Goal: Information Seeking & Learning: Learn about a topic

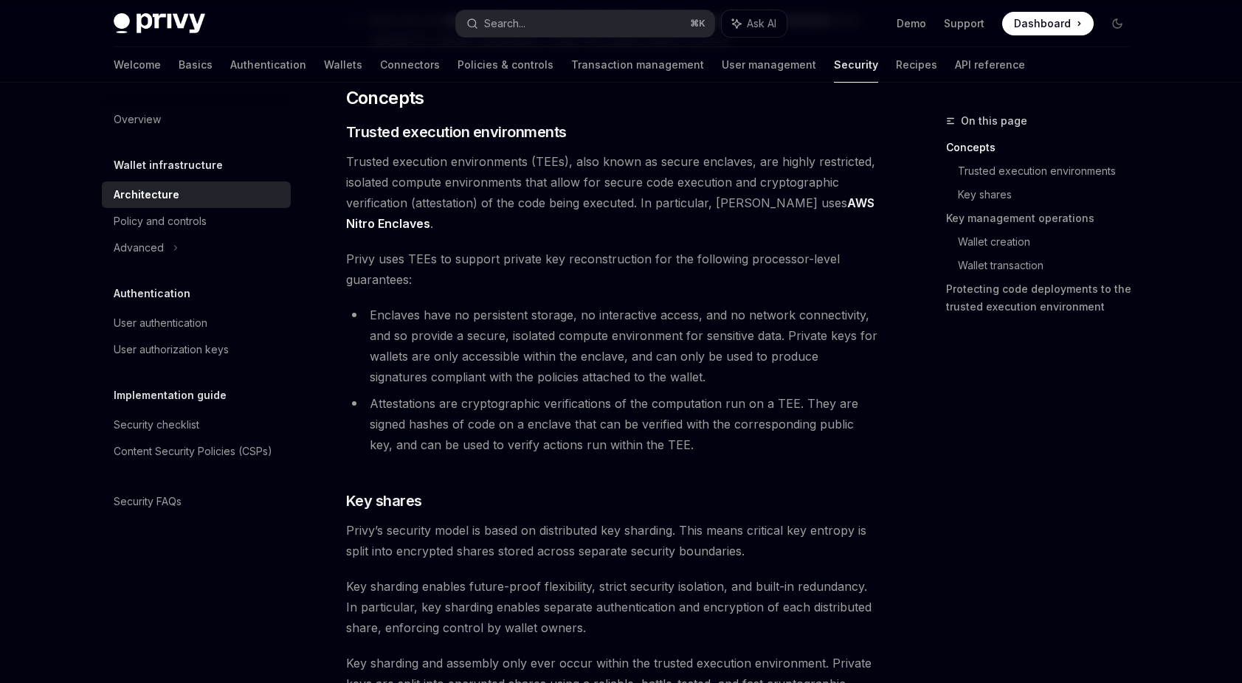
scroll to position [275, 0]
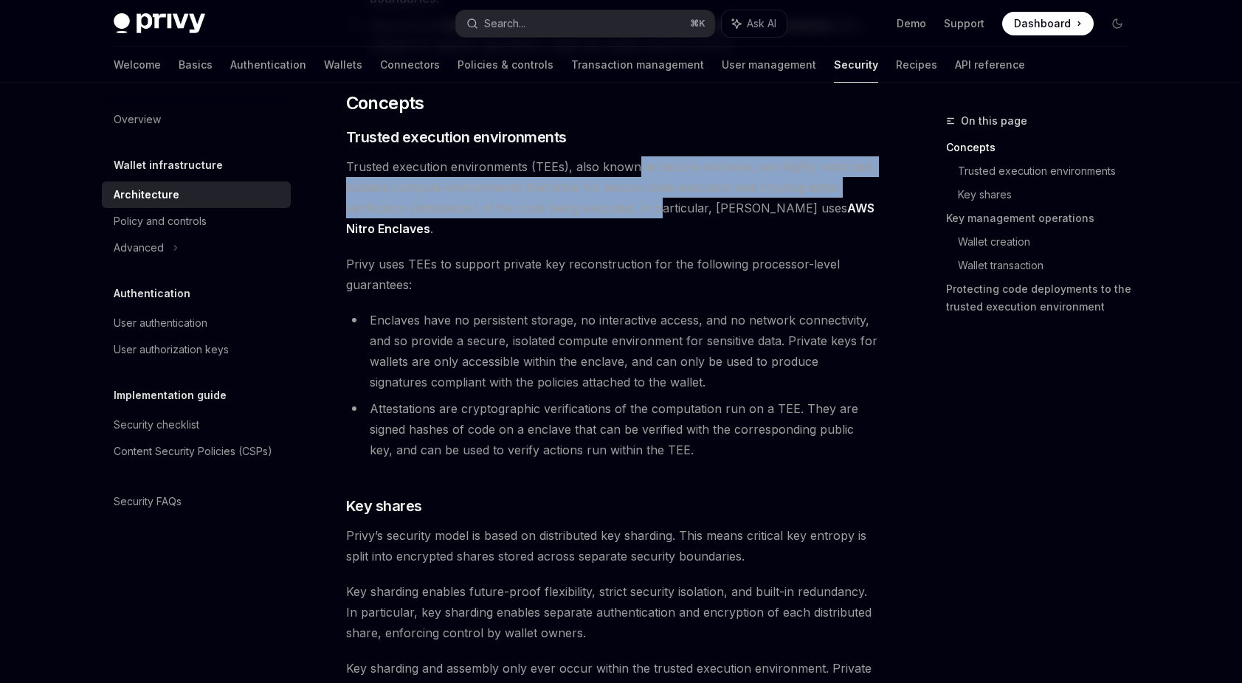
drag, startPoint x: 635, startPoint y: 174, endPoint x: 663, endPoint y: 202, distance: 39.1
click at [663, 202] on span "Trusted execution environments (TEEs), also known as secure enclaves, are highl…" at bounding box center [612, 197] width 532 height 83
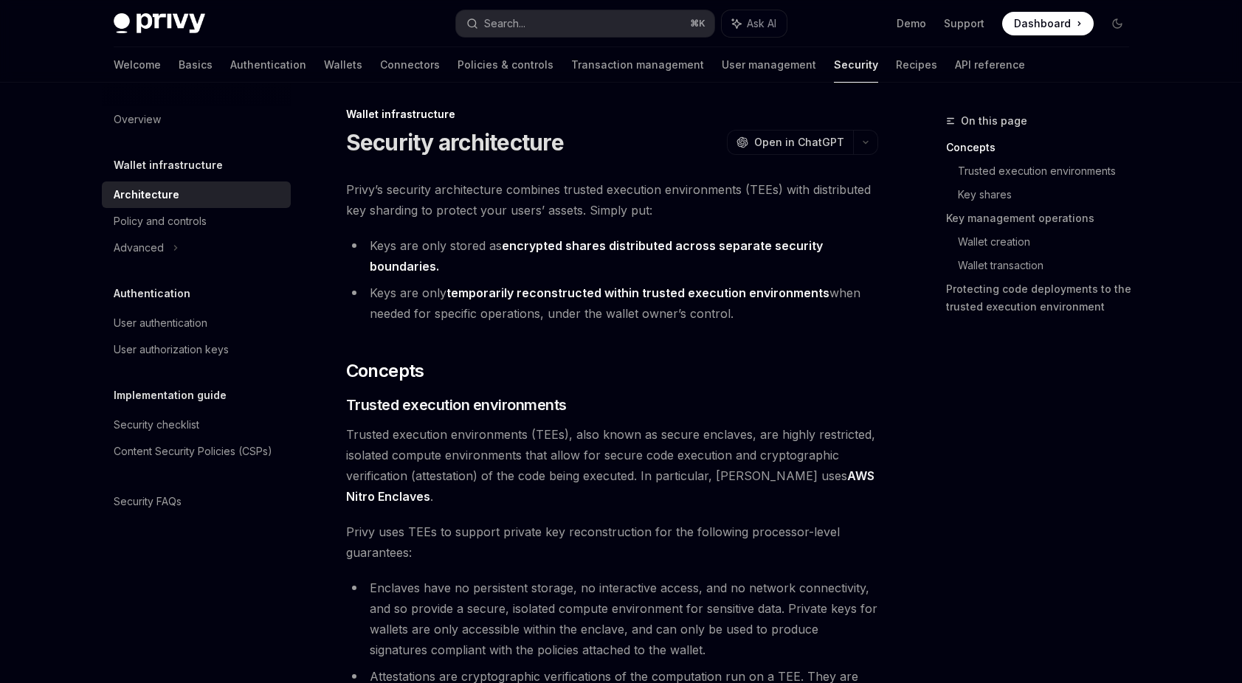
scroll to position [0, 0]
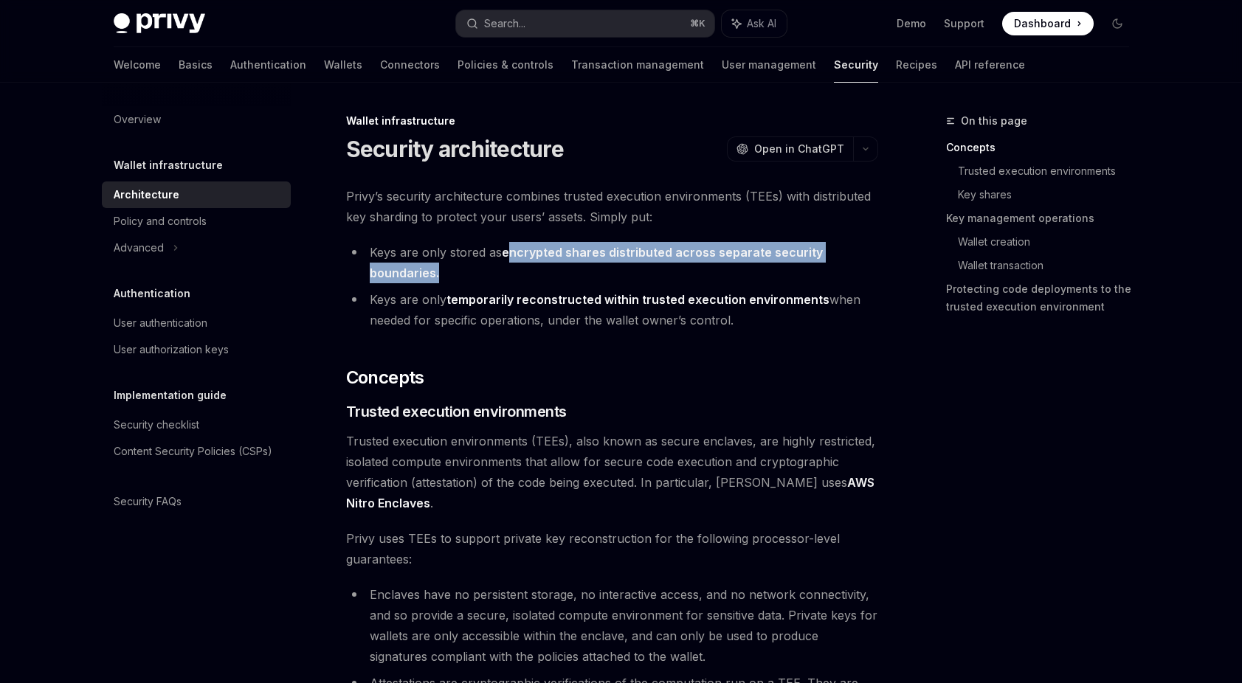
drag, startPoint x: 511, startPoint y: 246, endPoint x: 560, endPoint y: 266, distance: 52.6
click at [560, 266] on li "Keys are only stored as encrypted shares distributed across separate security b…" at bounding box center [612, 262] width 532 height 41
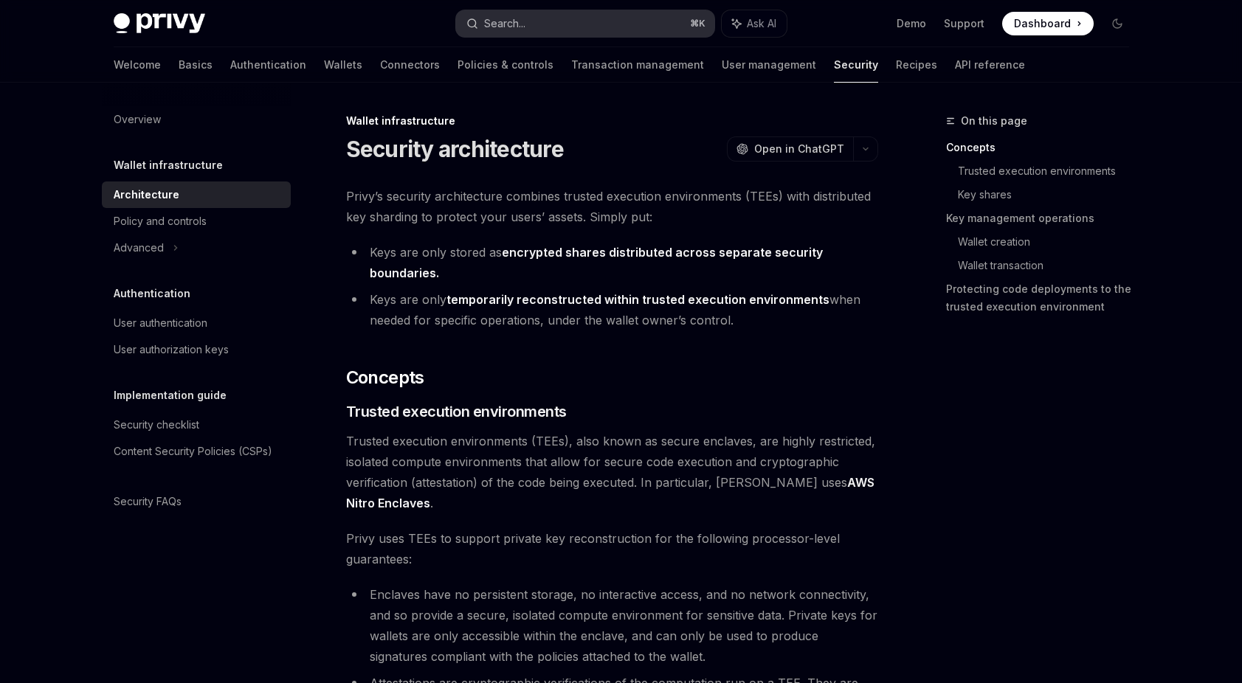
click at [579, 21] on button "Search... ⌘ K" at bounding box center [585, 23] width 258 height 27
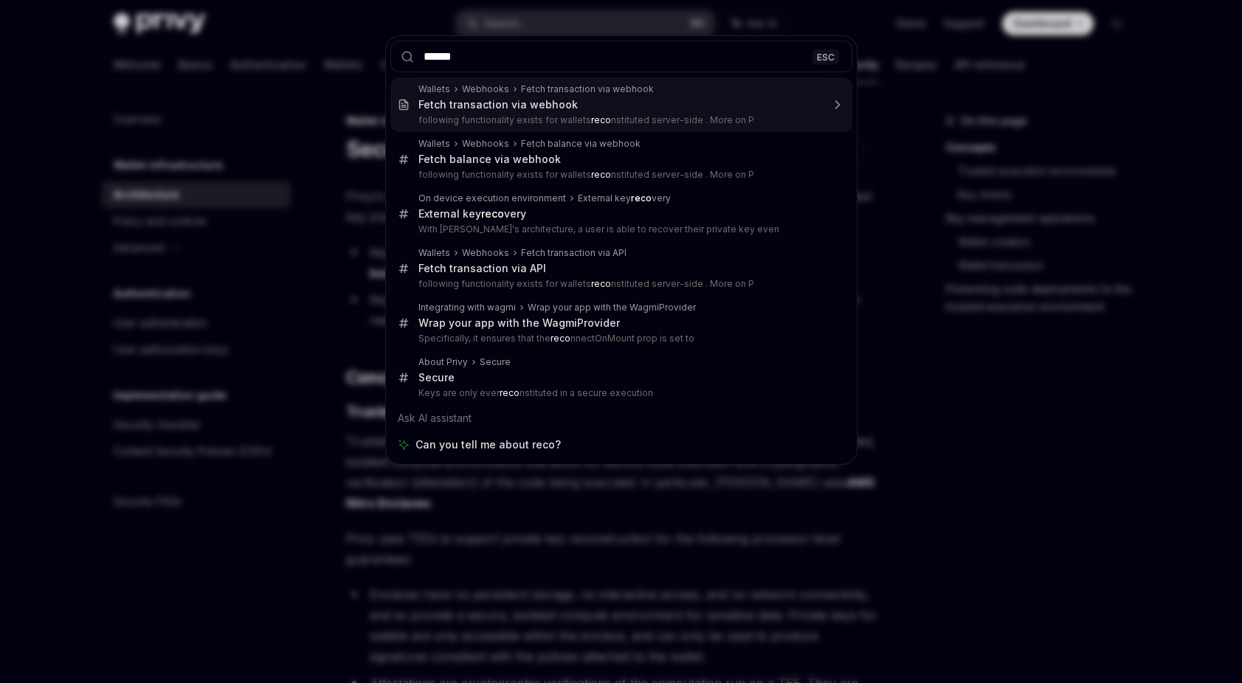
type input "*******"
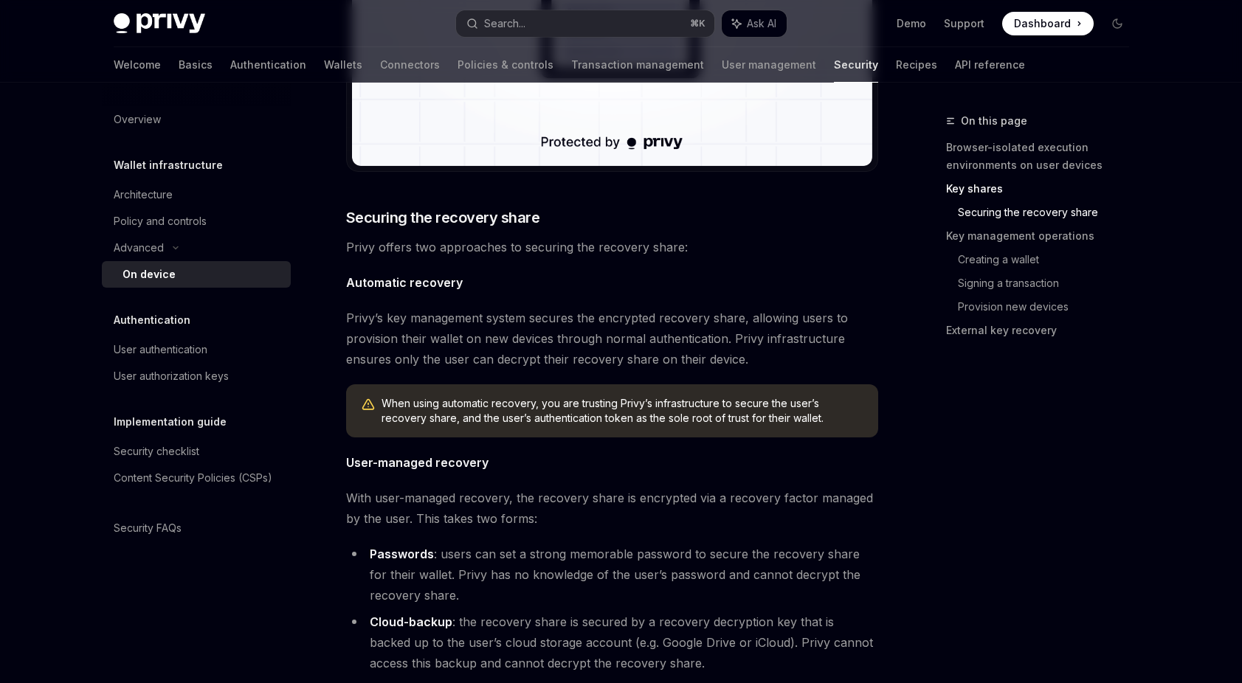
scroll to position [1753, 0]
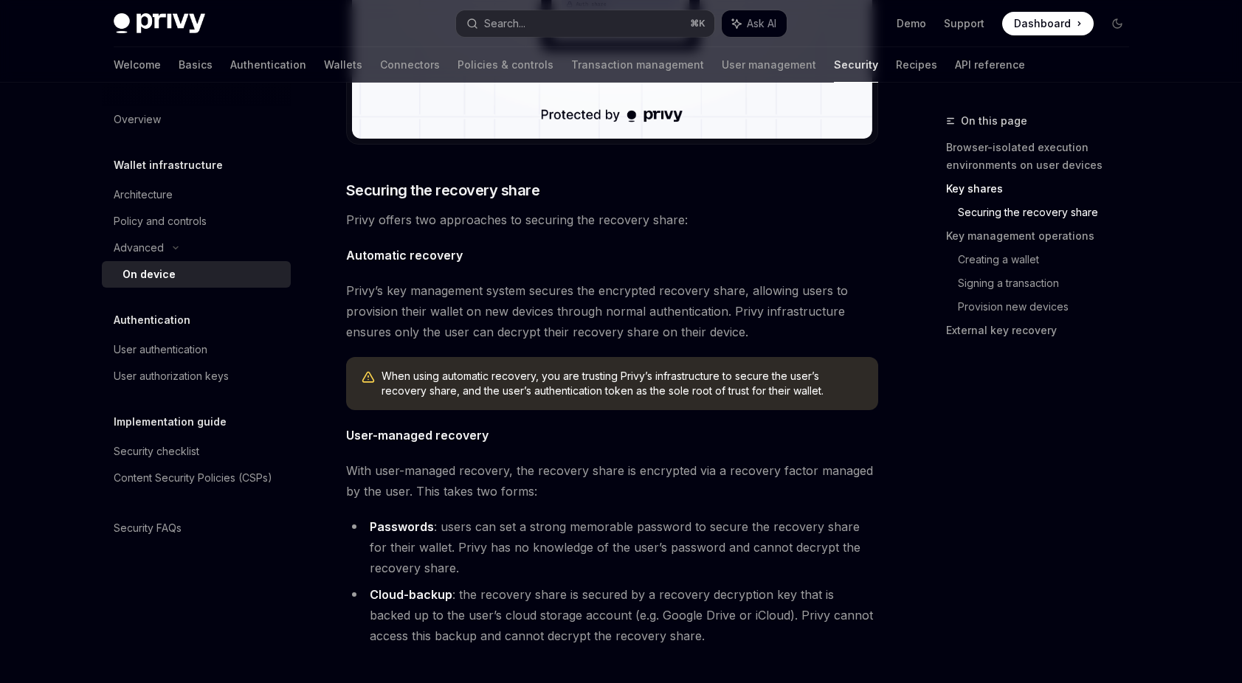
click at [671, 432] on span "User-managed recovery" at bounding box center [612, 435] width 532 height 21
click at [680, 449] on div "Privy’s security architecture leverages secure execution environments to protec…" at bounding box center [612, 586] width 532 height 4306
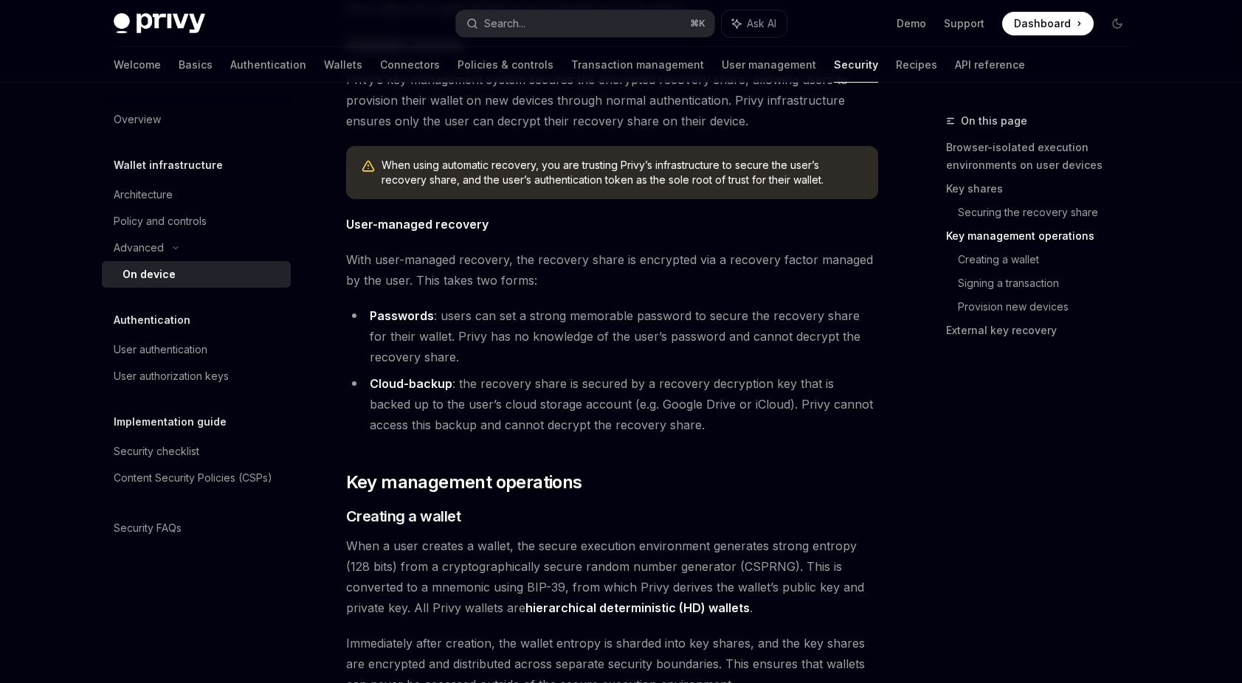
scroll to position [1972, 0]
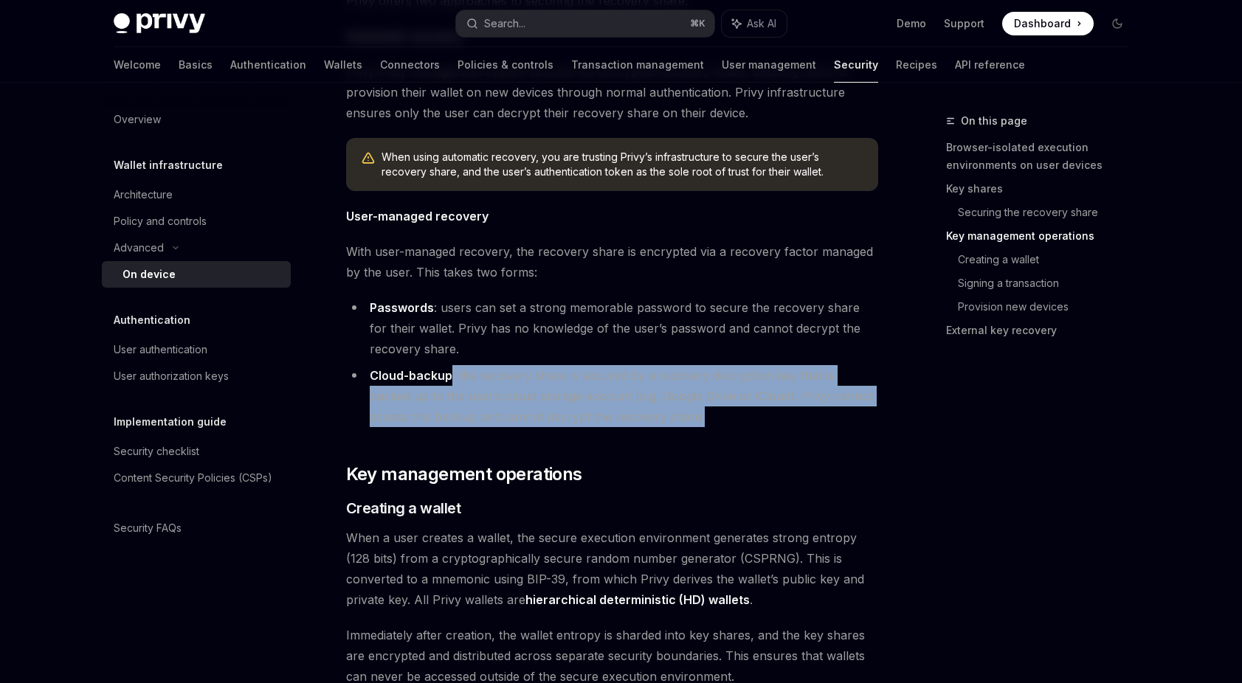
drag, startPoint x: 466, startPoint y: 382, endPoint x: 662, endPoint y: 412, distance: 197.9
click at [662, 412] on li "Cloud-backup : the recovery share is secured by a recovery decryption key that …" at bounding box center [612, 396] width 532 height 62
click at [667, 410] on li "Cloud-backup : the recovery share is secured by a recovery decryption key that …" at bounding box center [612, 396] width 532 height 62
drag, startPoint x: 700, startPoint y: 423, endPoint x: 351, endPoint y: 368, distance: 354.1
click at [351, 368] on li "Cloud-backup : the recovery share is secured by a recovery decryption key that …" at bounding box center [612, 396] width 532 height 62
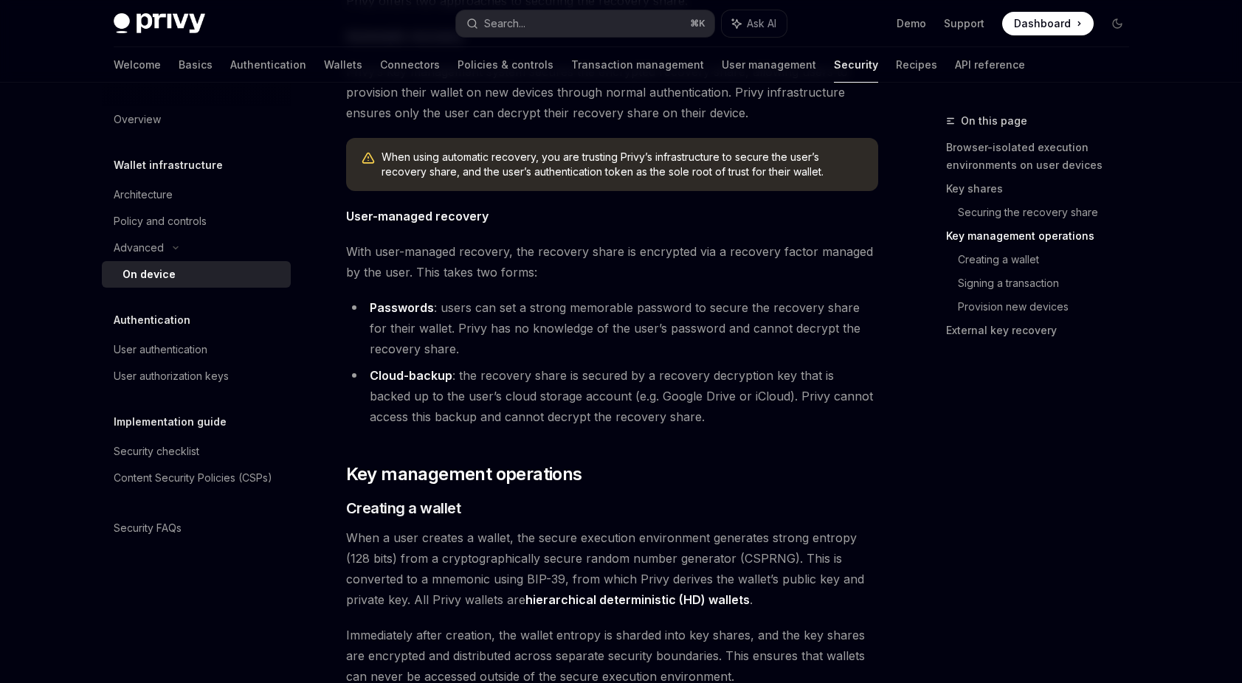
click at [439, 354] on li "Passwords : users can set a strong memorable password to secure the recovery sh…" at bounding box center [612, 328] width 532 height 62
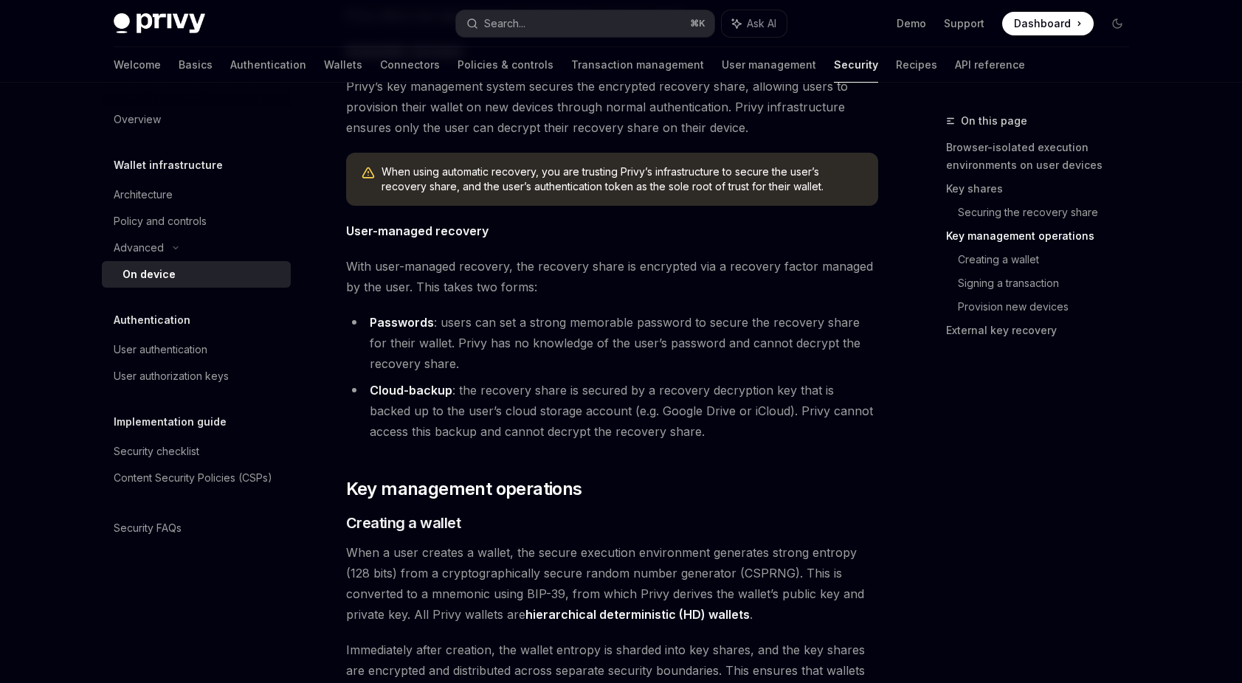
scroll to position [1948, 0]
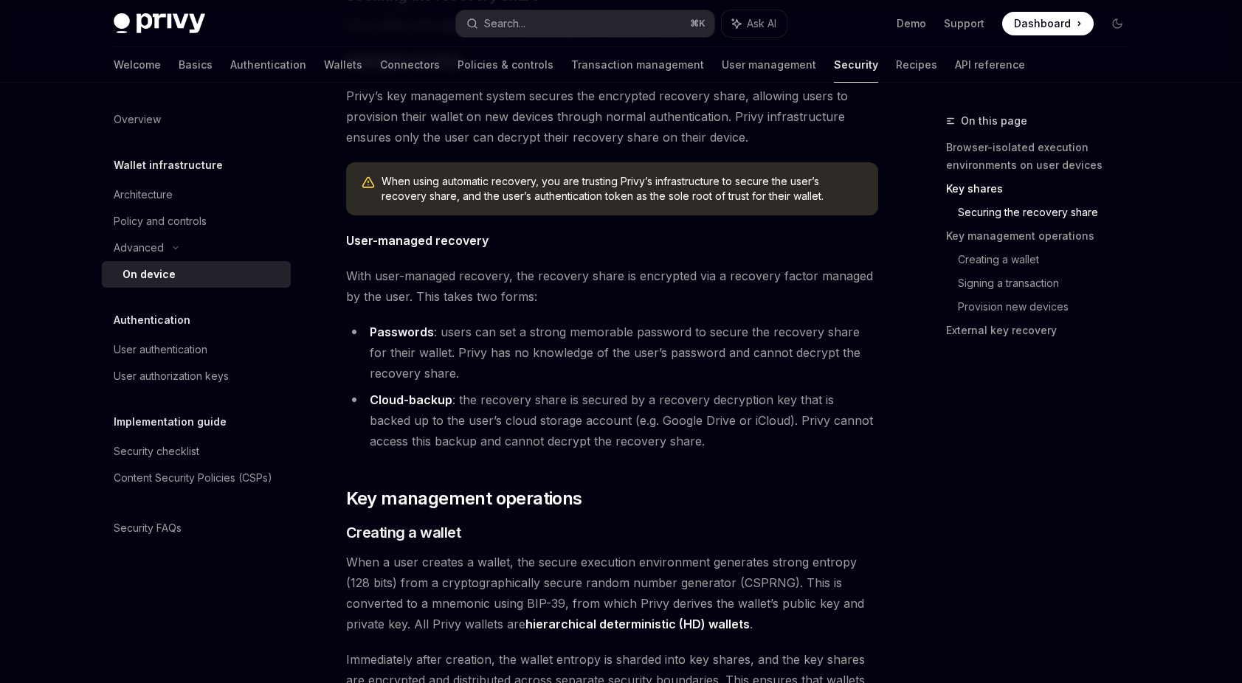
click at [513, 354] on li "Passwords : users can set a strong memorable password to secure the recovery sh…" at bounding box center [612, 353] width 532 height 62
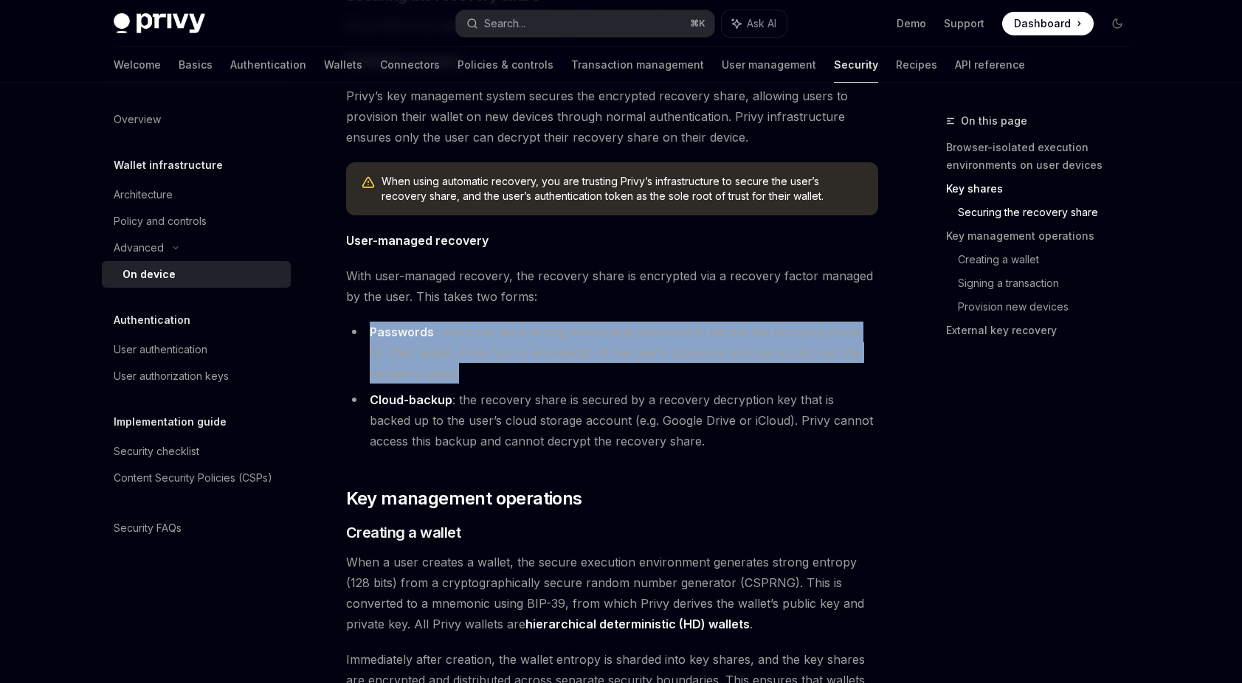
click at [513, 354] on li "Passwords : users can set a strong memorable password to secure the recovery sh…" at bounding box center [612, 353] width 532 height 62
click at [543, 379] on li "Passwords : users can set a strong memorable password to secure the recovery sh…" at bounding box center [612, 353] width 532 height 62
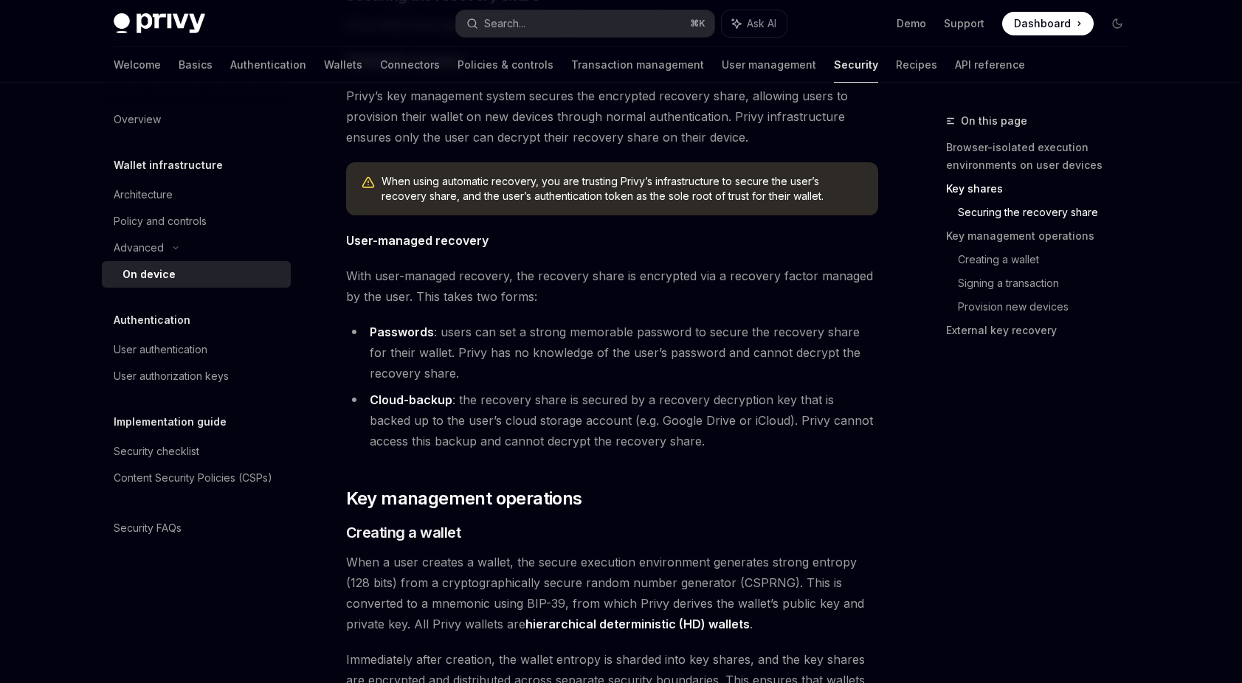
click at [573, 302] on span "With user-managed recovery, the recovery share is encrypted via a recovery fact…" at bounding box center [612, 286] width 532 height 41
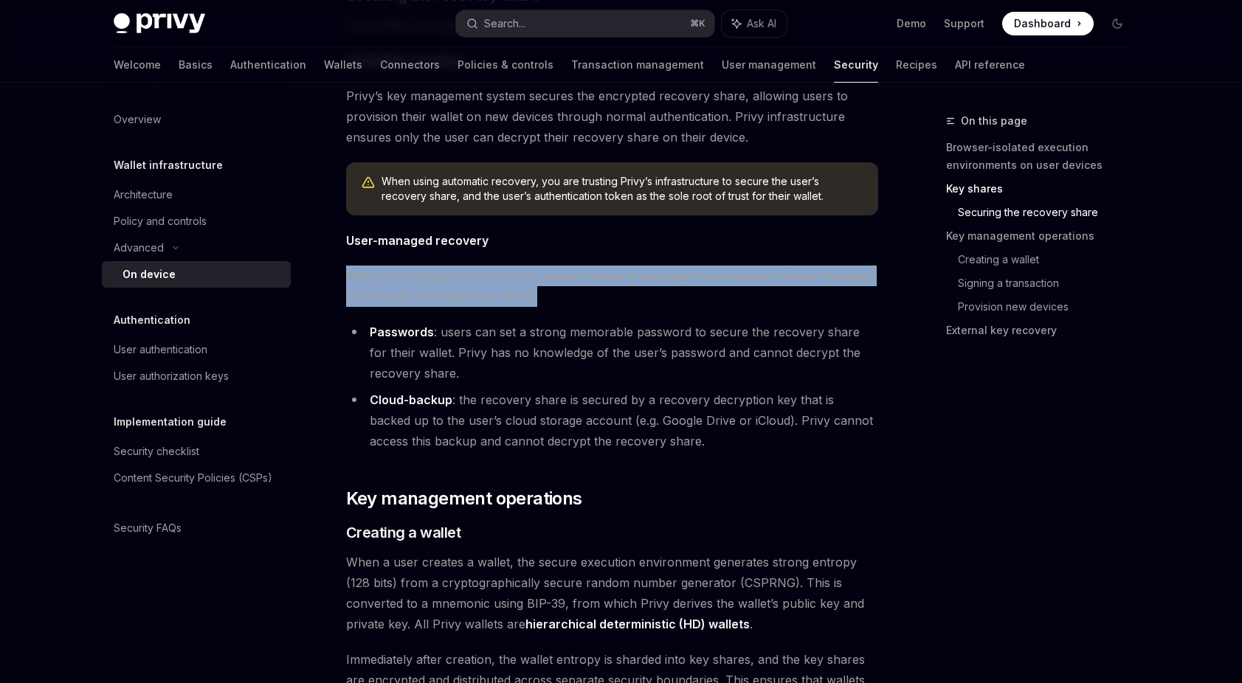
click at [573, 302] on span "With user-managed recovery, the recovery share is encrypted via a recovery fact…" at bounding box center [612, 286] width 532 height 41
click at [548, 308] on div "Privy’s security architecture leverages secure execution environments to protec…" at bounding box center [612, 391] width 532 height 4306
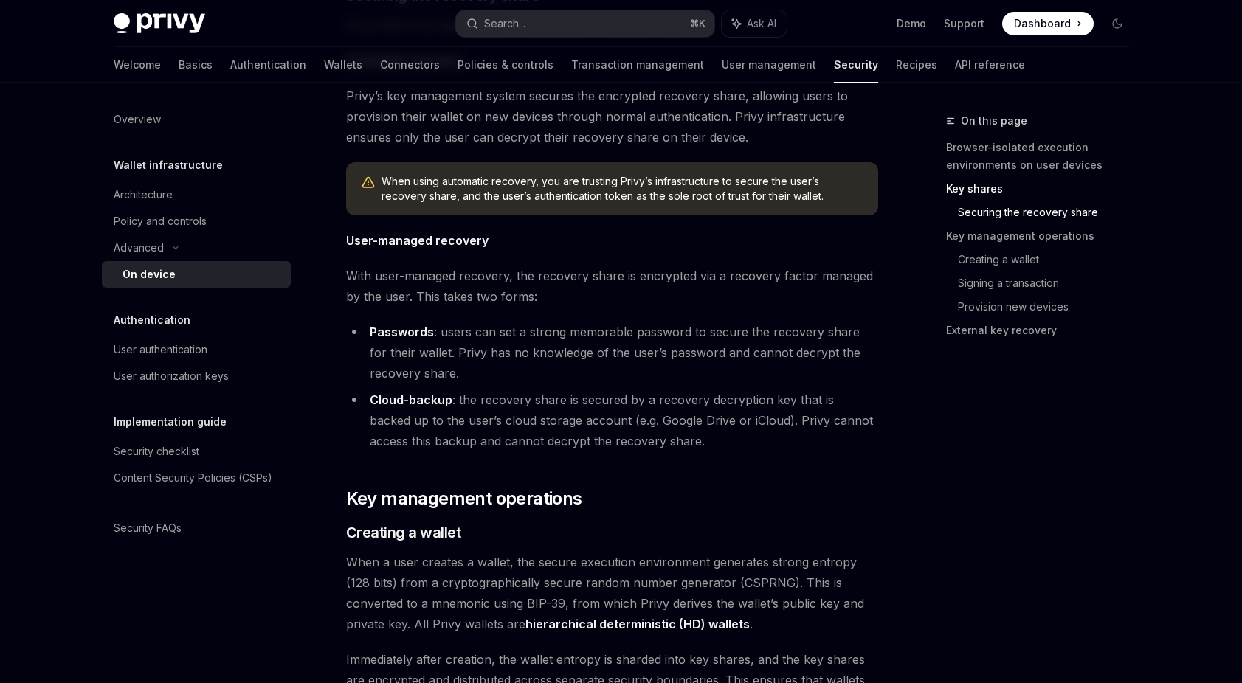
click at [555, 368] on li "Passwords : users can set a strong memorable password to secure the recovery sh…" at bounding box center [612, 353] width 532 height 62
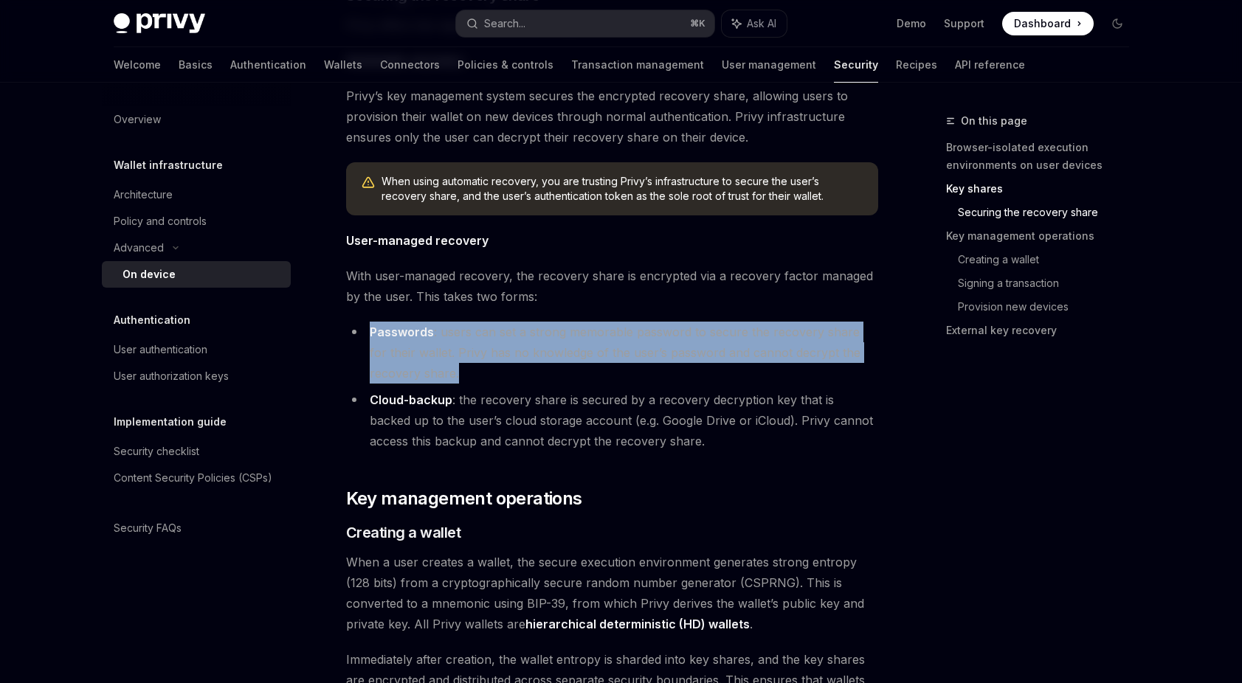
click at [555, 368] on li "Passwords : users can set a strong memorable password to secure the recovery sh…" at bounding box center [612, 353] width 532 height 62
click at [605, 355] on li "Passwords : users can set a strong memorable password to secure the recovery sh…" at bounding box center [612, 353] width 532 height 62
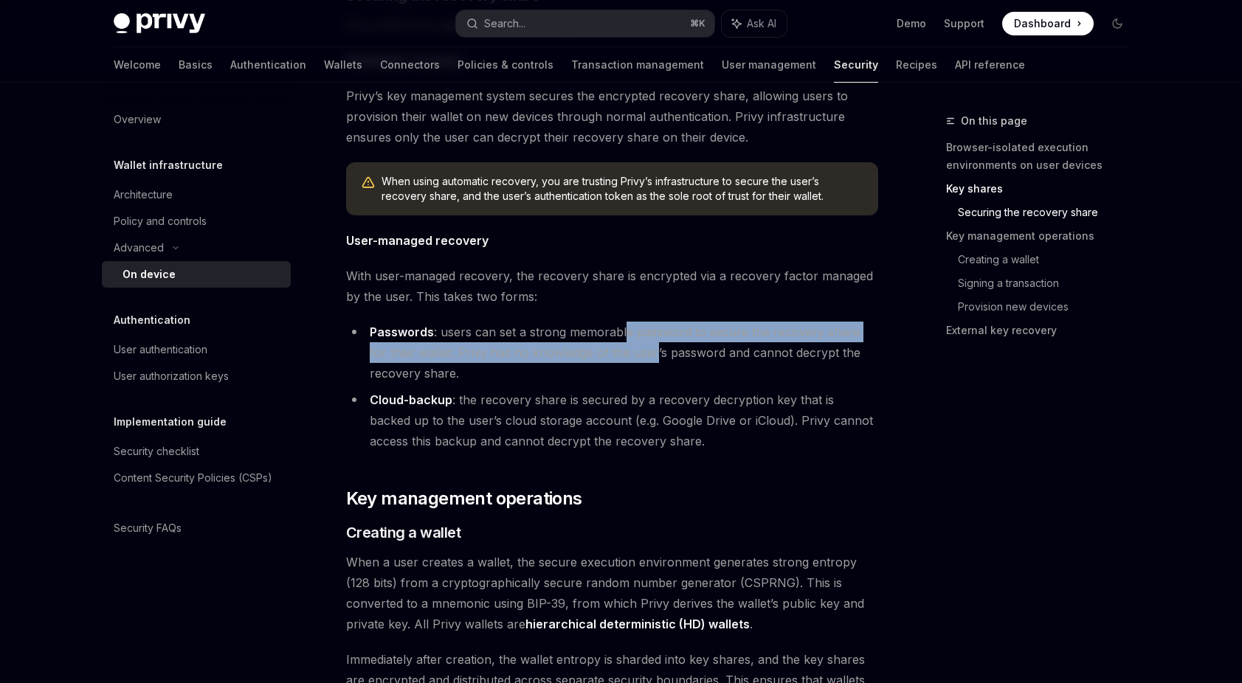
drag, startPoint x: 624, startPoint y: 335, endPoint x: 635, endPoint y: 358, distance: 25.1
click at [635, 358] on li "Passwords : users can set a strong memorable password to secure the recovery sh…" at bounding box center [612, 353] width 532 height 62
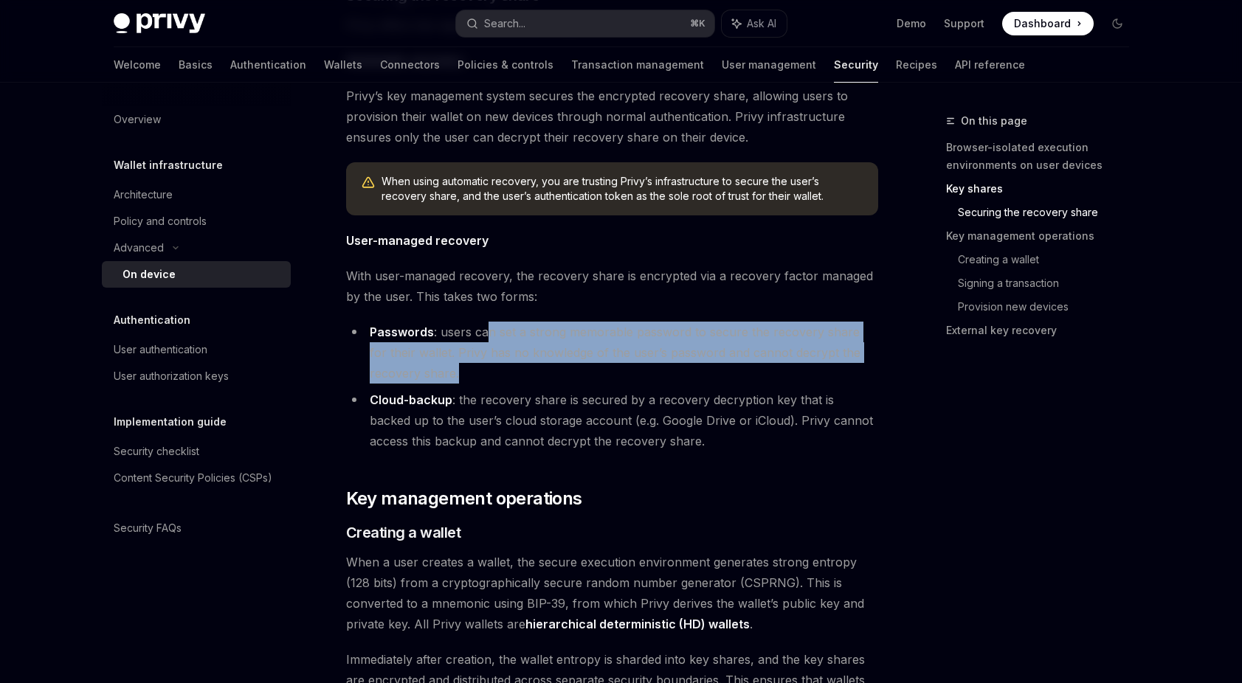
drag, startPoint x: 628, startPoint y: 370, endPoint x: 485, endPoint y: 336, distance: 147.1
click at [485, 336] on li "Passwords : users can set a strong memorable password to secure the recovery sh…" at bounding box center [612, 353] width 532 height 62
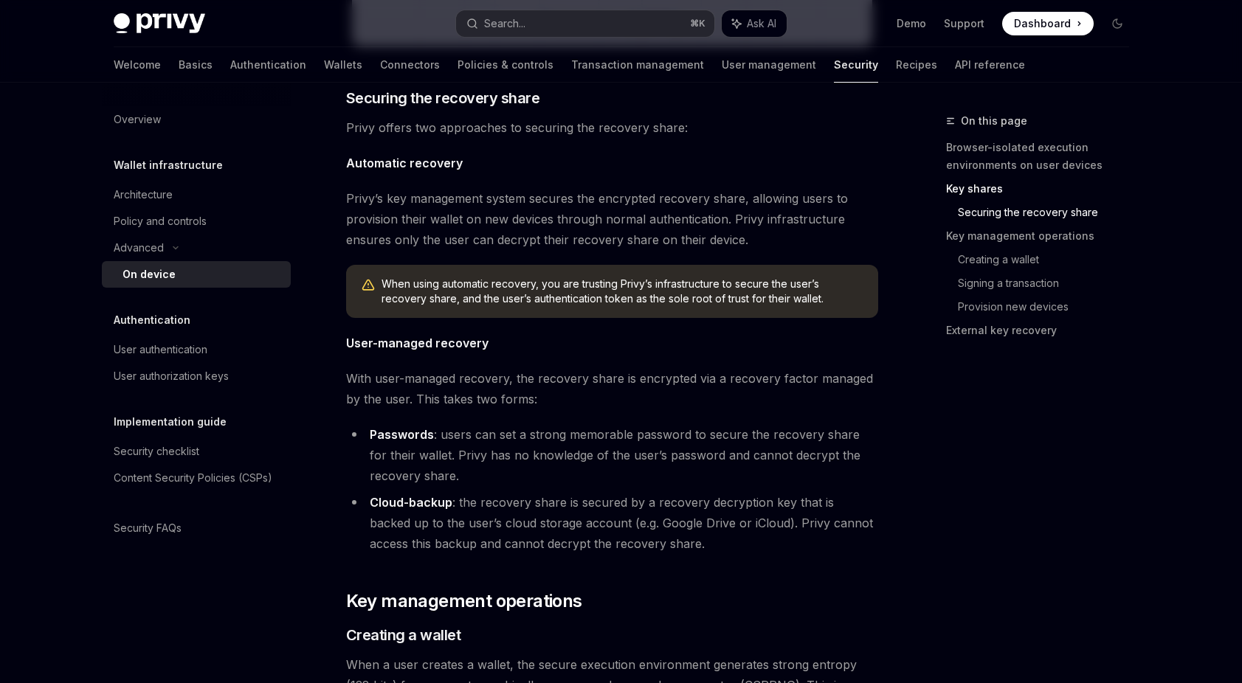
scroll to position [1843, 0]
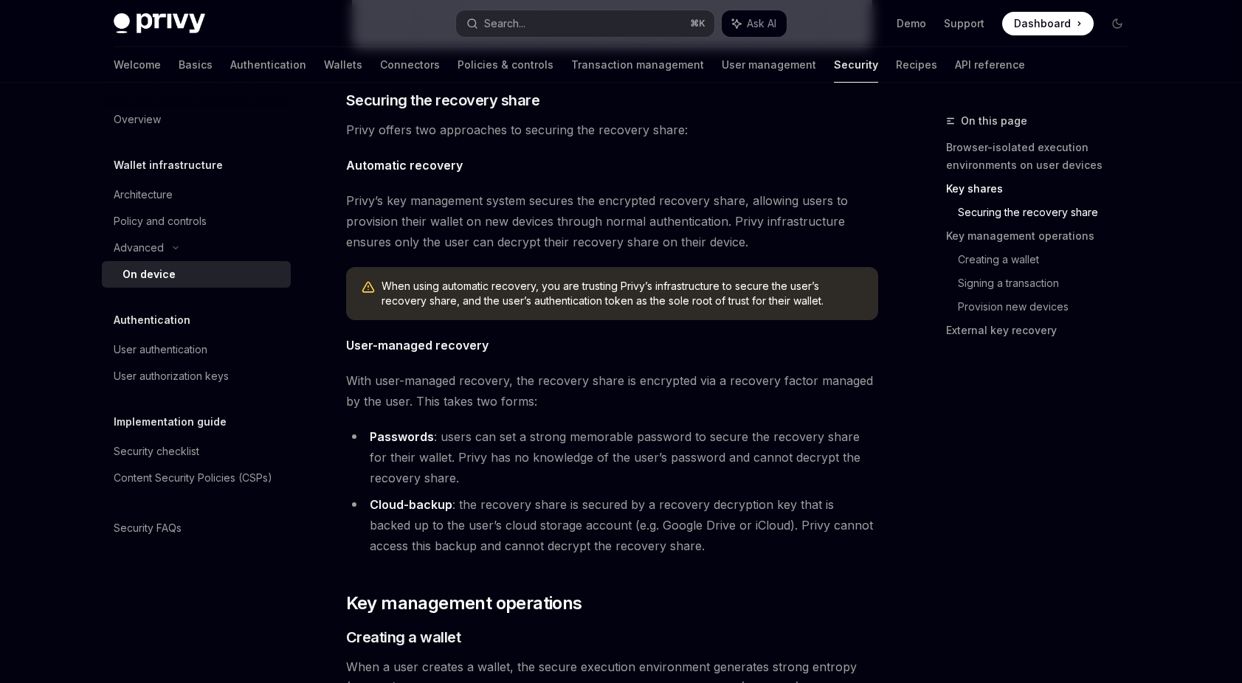
click at [554, 234] on span "Privy’s key management system secures the encrypted recovery share, allowing us…" at bounding box center [612, 221] width 532 height 62
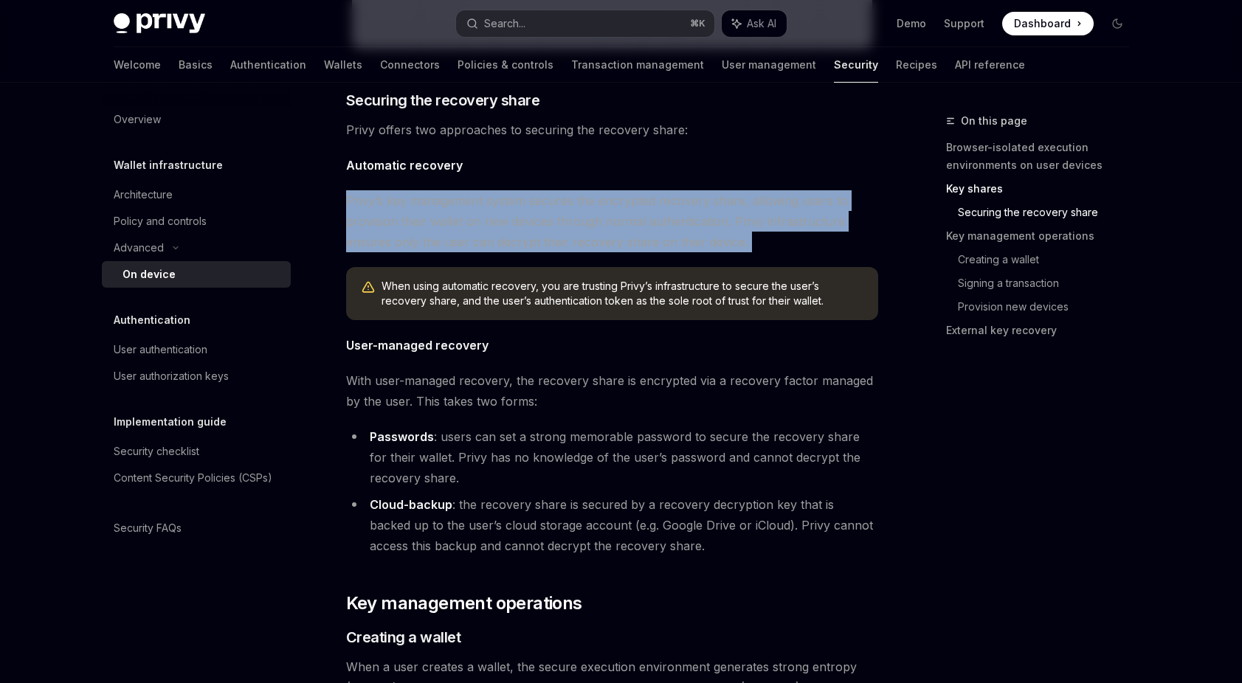
click at [554, 234] on span "Privy’s key management system secures the encrypted recovery share, allowing us…" at bounding box center [612, 221] width 532 height 62
click at [605, 227] on span "Privy’s key management system secures the encrypted recovery share, allowing us…" at bounding box center [612, 221] width 532 height 62
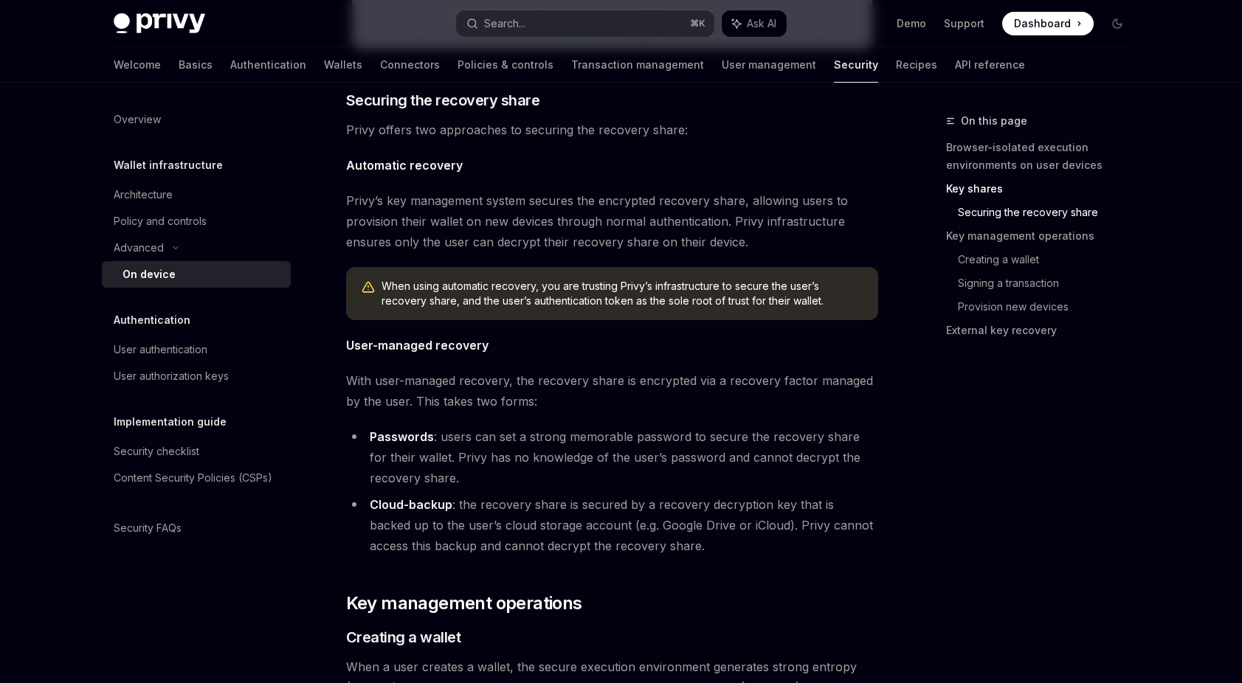
click at [728, 229] on span "Privy’s key management system secures the encrypted recovery share, allowing us…" at bounding box center [612, 221] width 532 height 62
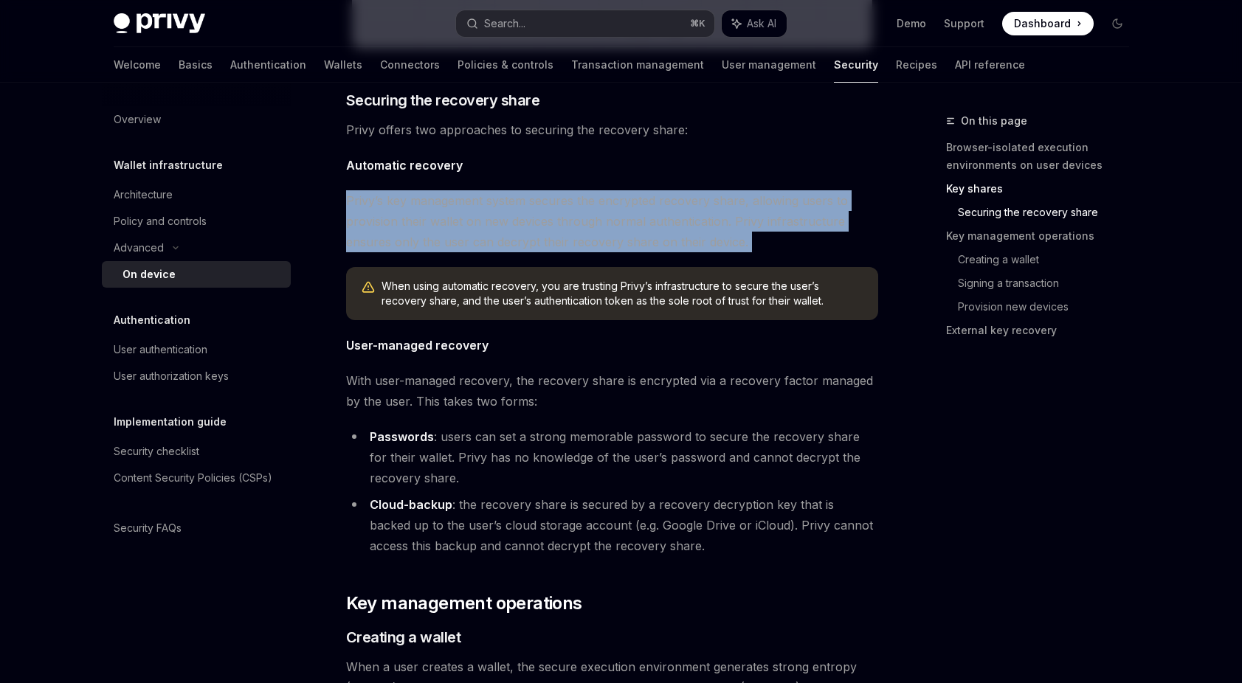
drag, startPoint x: 728, startPoint y: 229, endPoint x: 728, endPoint y: 238, distance: 9.6
click at [728, 238] on span "Privy’s key management system secures the encrypted recovery share, allowing us…" at bounding box center [612, 221] width 532 height 62
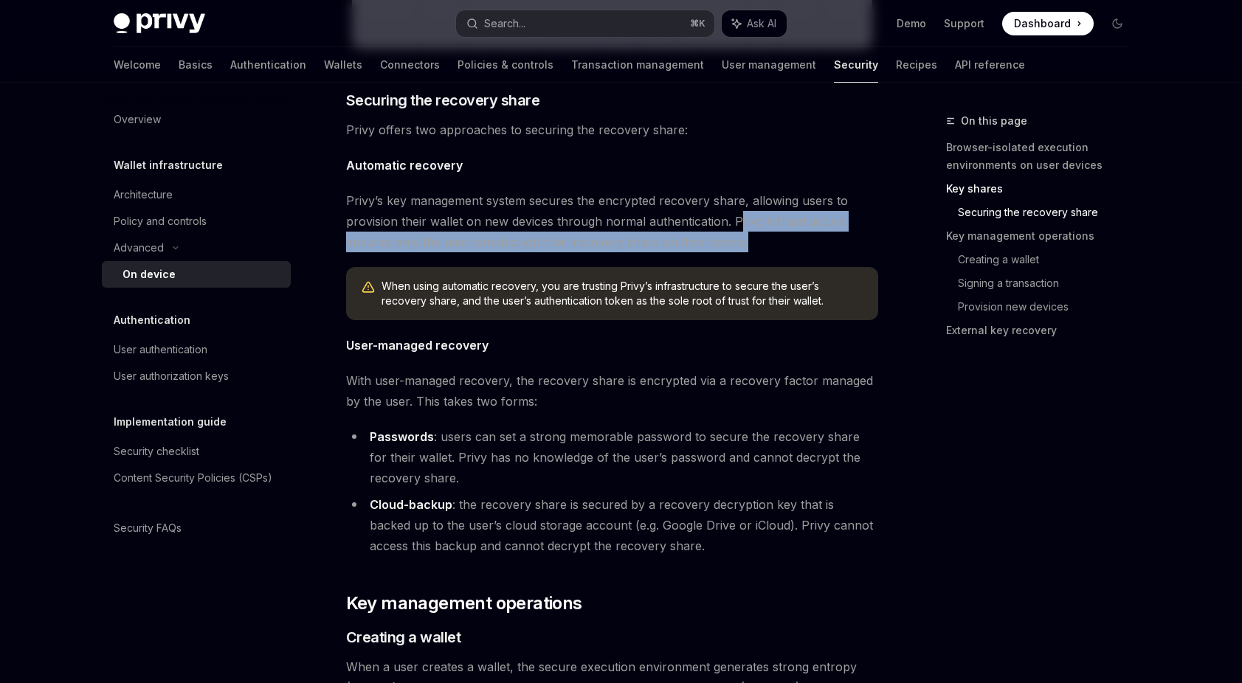
drag, startPoint x: 742, startPoint y: 249, endPoint x: 739, endPoint y: 222, distance: 27.4
click at [739, 222] on span "Privy’s key management system secures the encrypted recovery share, allowing us…" at bounding box center [612, 221] width 532 height 62
click at [734, 222] on span "Privy’s key management system secures the encrypted recovery share, allowing us…" at bounding box center [612, 221] width 532 height 62
drag, startPoint x: 734, startPoint y: 222, endPoint x: 743, endPoint y: 244, distance: 24.1
click at [743, 244] on span "Privy’s key management system secures the encrypted recovery share, allowing us…" at bounding box center [612, 221] width 532 height 62
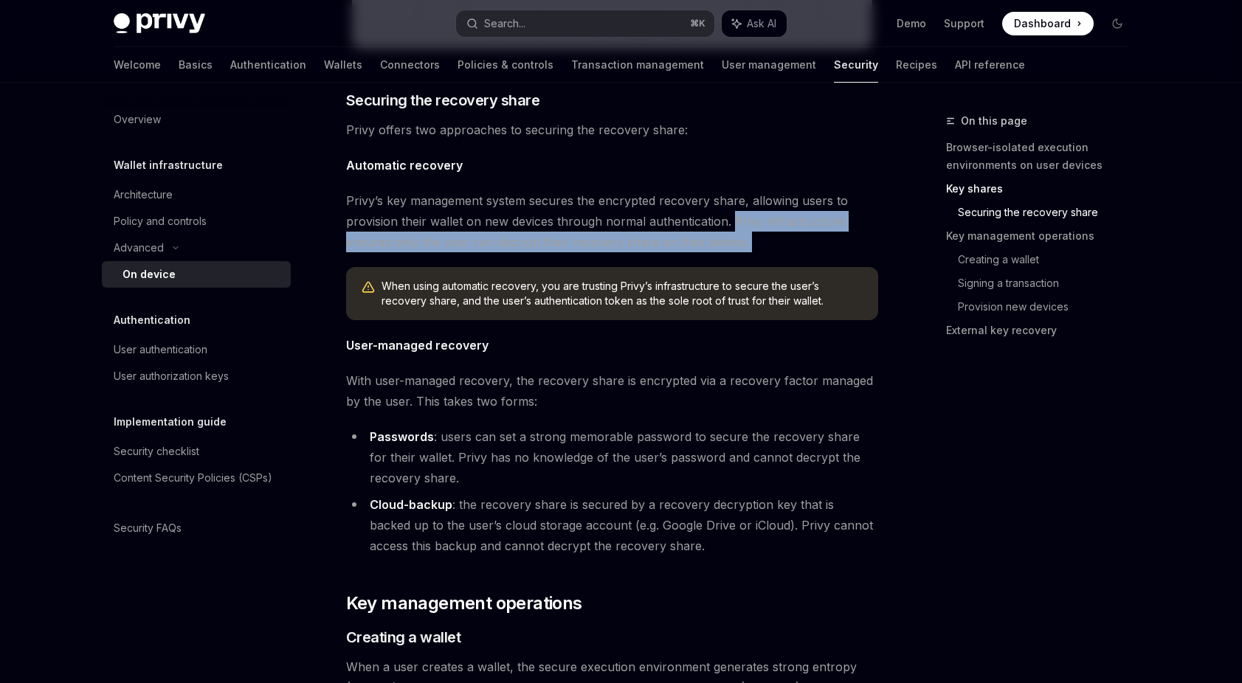
click at [743, 244] on span "Privy’s key management system secures the encrypted recovery share, allowing us…" at bounding box center [612, 221] width 532 height 62
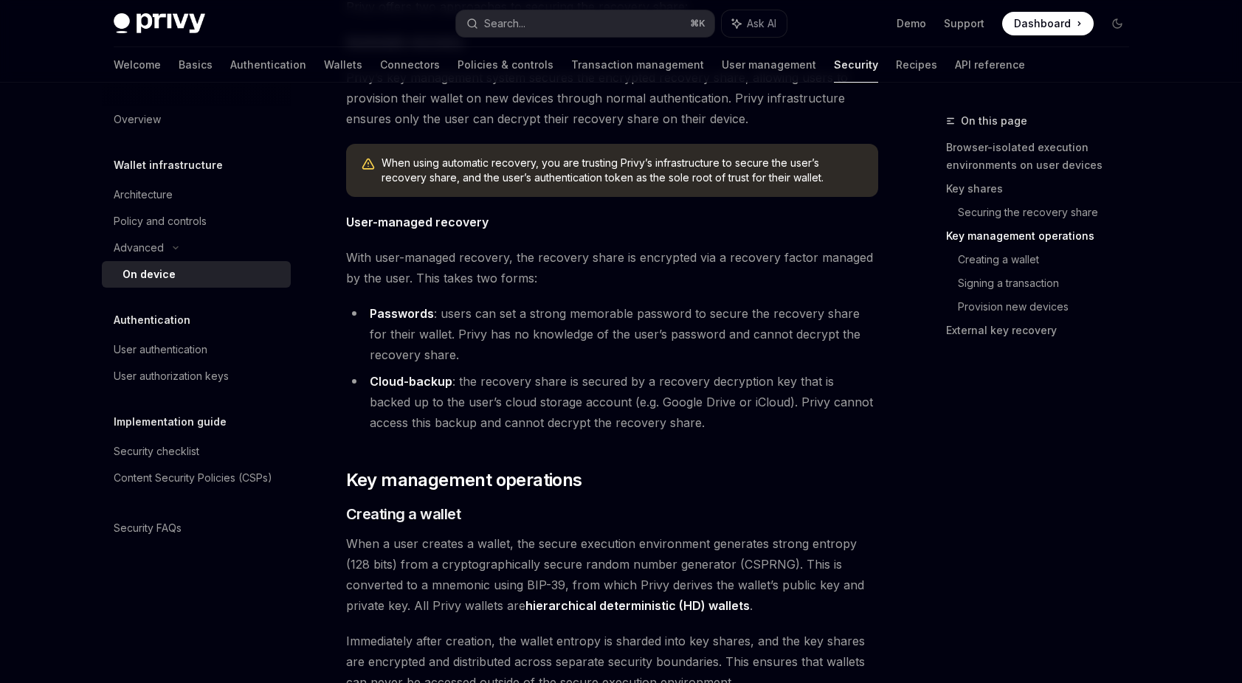
scroll to position [1973, 0]
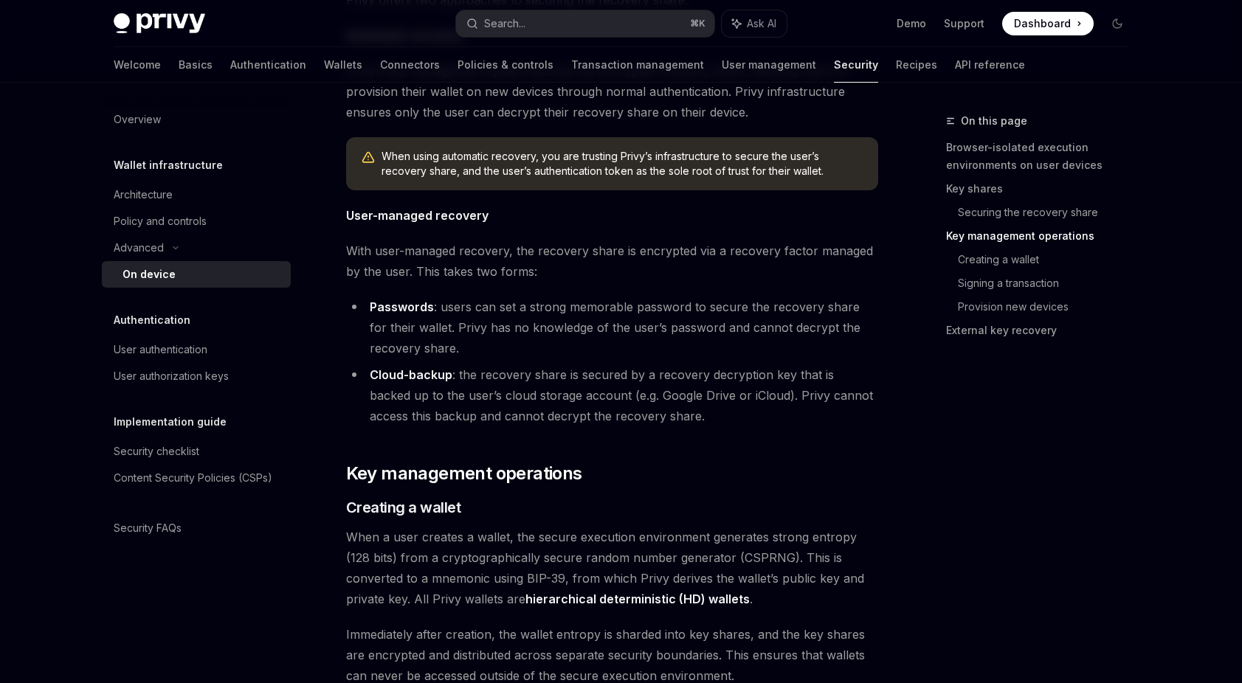
click at [582, 390] on li "Cloud-backup : the recovery share is secured by a recovery decryption key that …" at bounding box center [612, 396] width 532 height 62
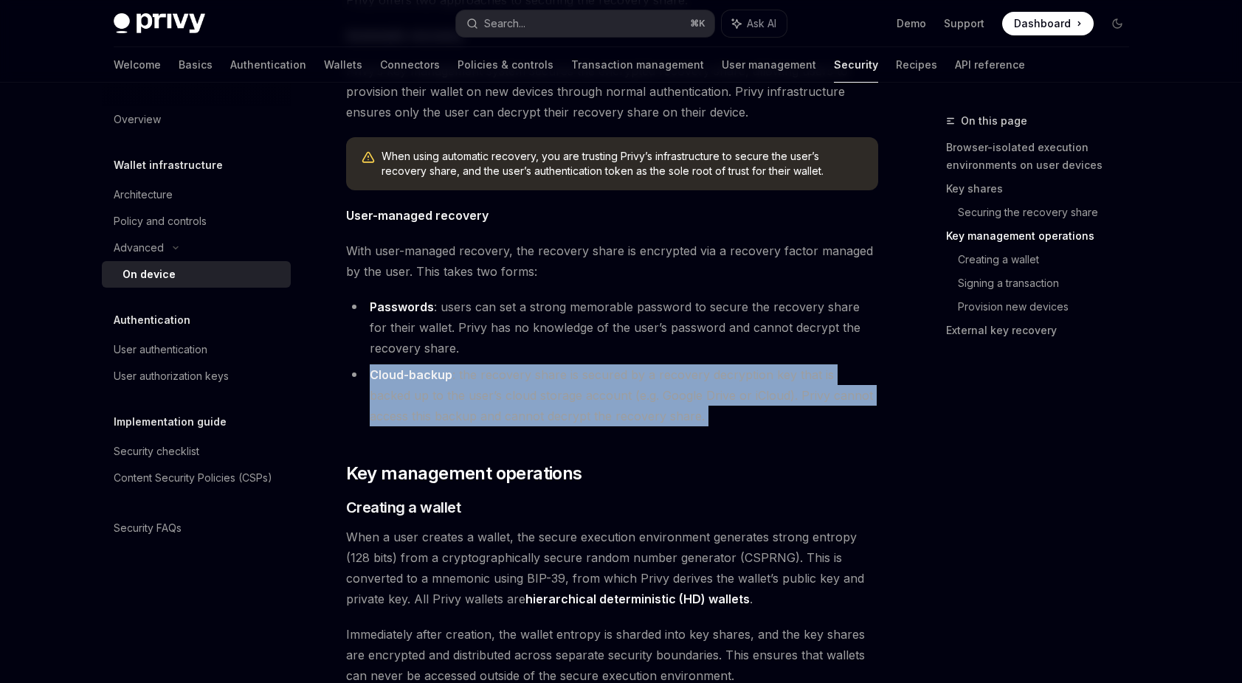
drag, startPoint x: 582, startPoint y: 390, endPoint x: 580, endPoint y: 401, distance: 11.2
click at [580, 401] on li "Cloud-backup : the recovery share is secured by a recovery decryption key that …" at bounding box center [612, 396] width 532 height 62
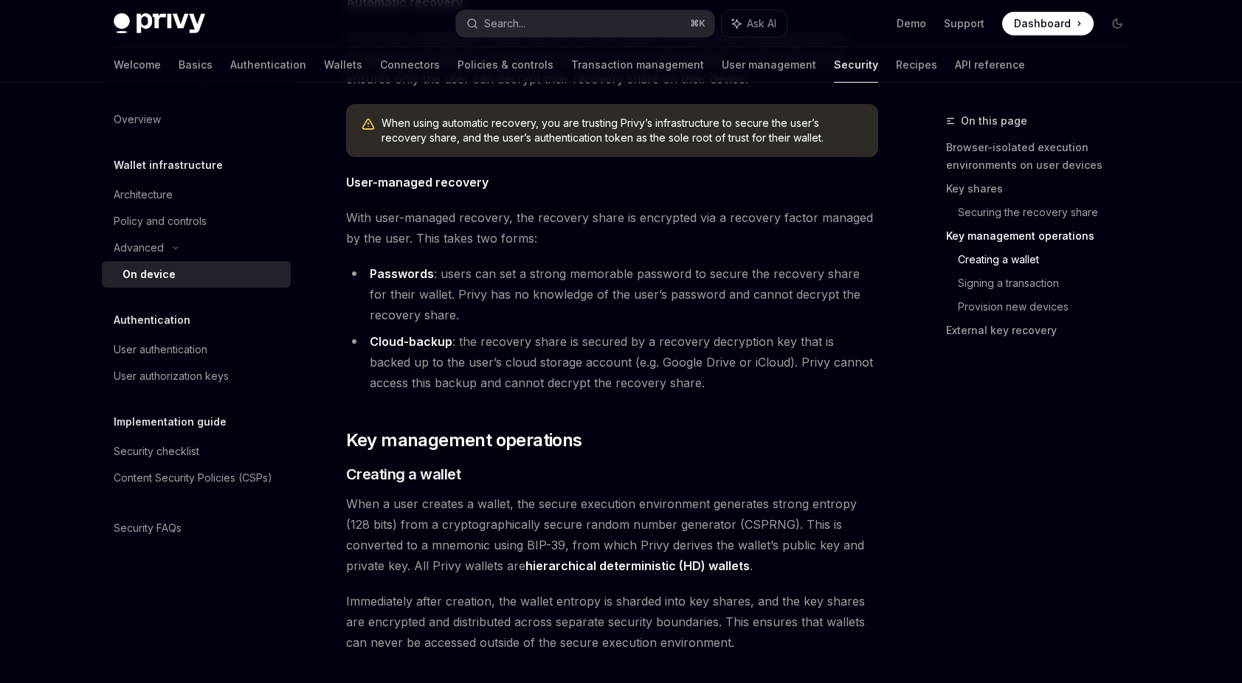
scroll to position [1979, 0]
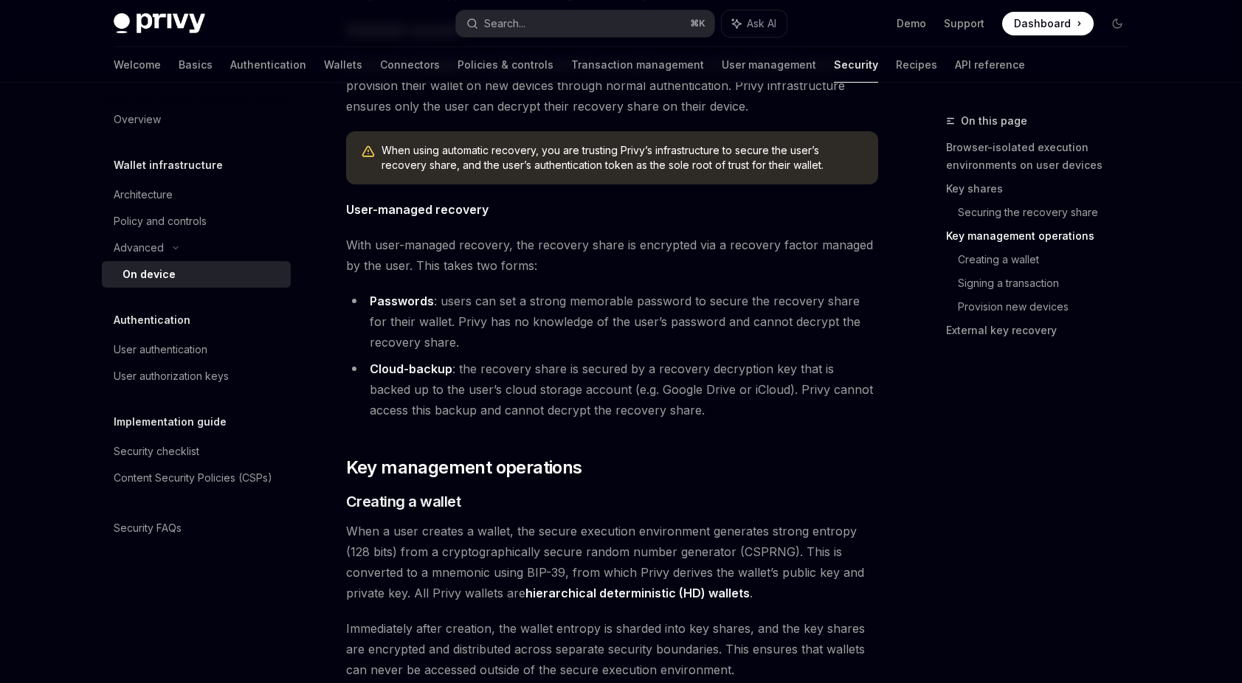
click at [468, 341] on li "Passwords : users can set a strong memorable password to secure the recovery sh…" at bounding box center [612, 322] width 532 height 62
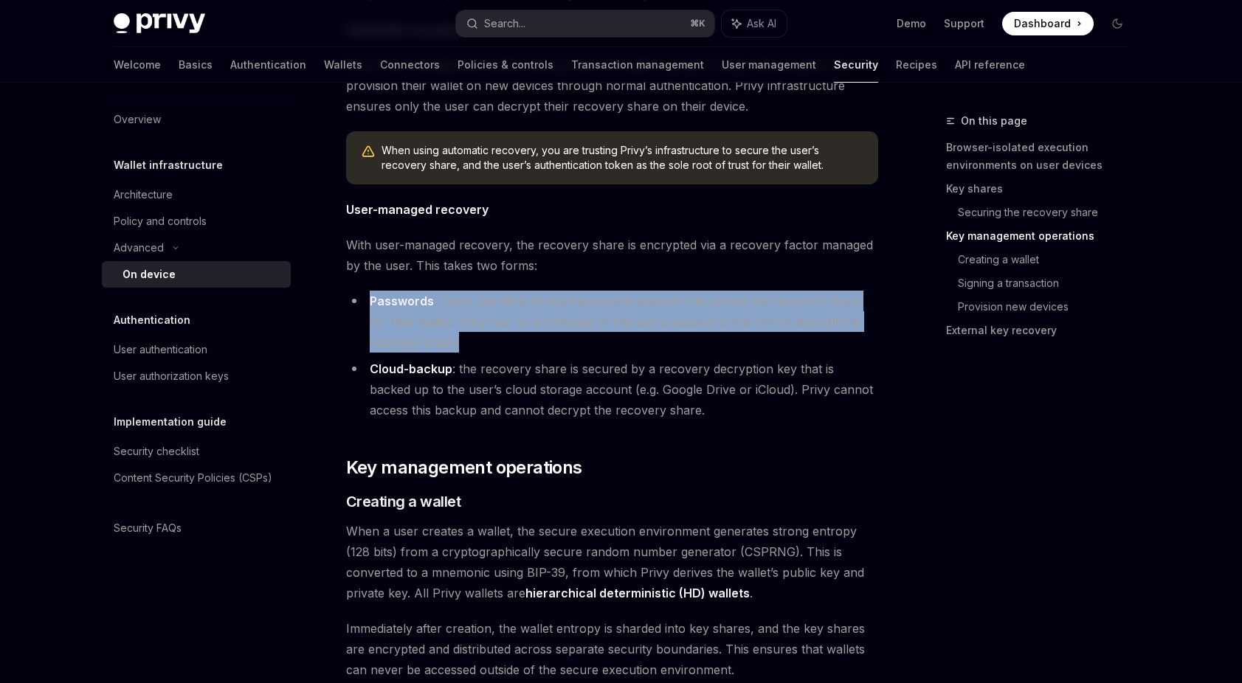
drag, startPoint x: 468, startPoint y: 341, endPoint x: 467, endPoint y: 320, distance: 20.7
click at [467, 320] on li "Passwords : users can set a strong memorable password to secure the recovery sh…" at bounding box center [612, 322] width 532 height 62
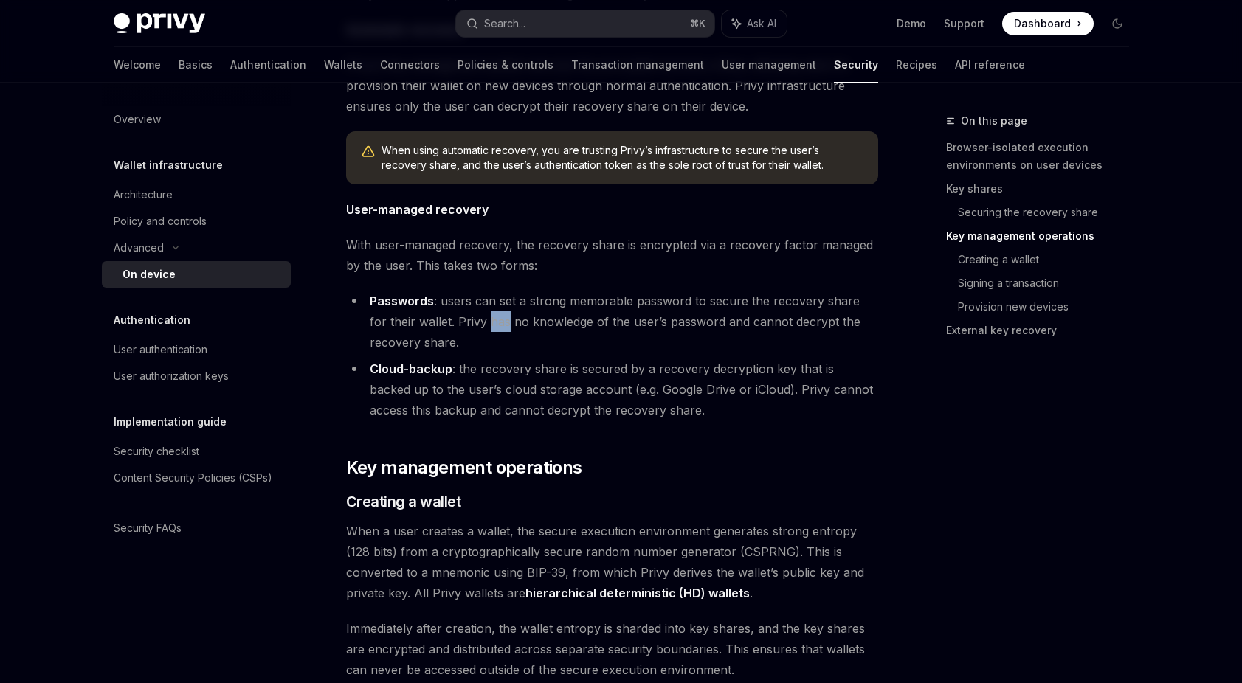
click at [467, 320] on li "Passwords : users can set a strong memorable password to secure the recovery sh…" at bounding box center [612, 322] width 532 height 62
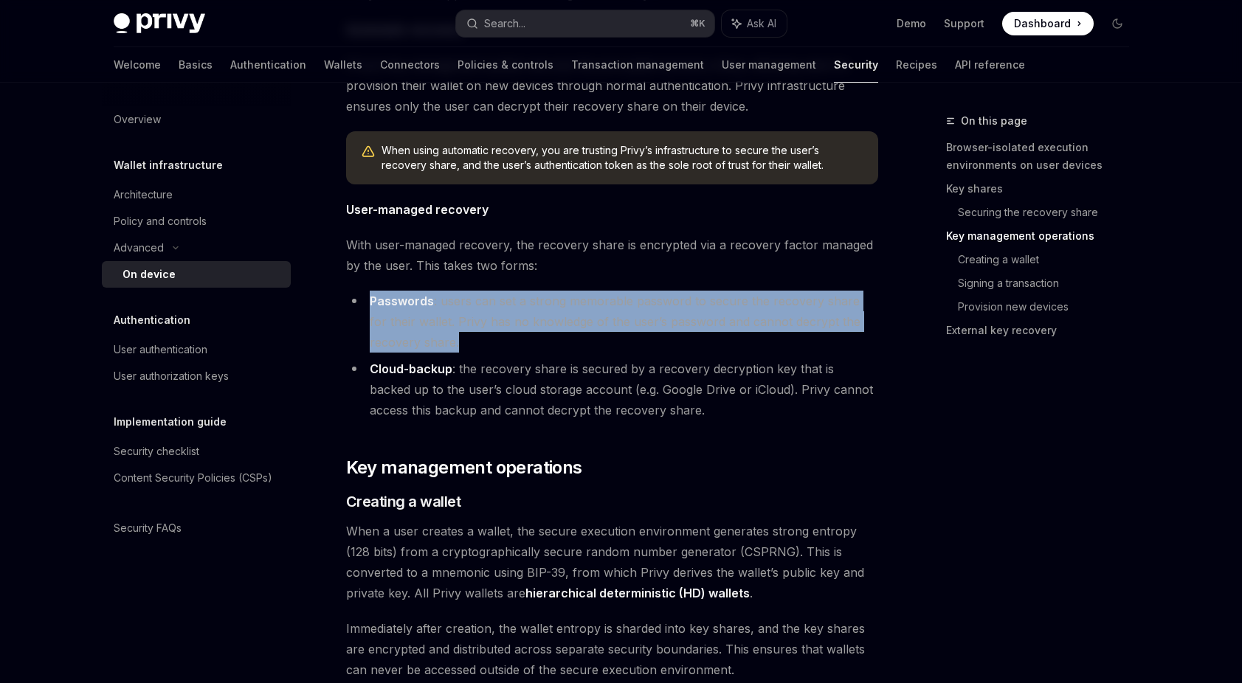
click at [467, 320] on li "Passwords : users can set a strong memorable password to secure the recovery sh…" at bounding box center [612, 322] width 532 height 62
click at [446, 317] on li "Passwords : users can set a strong memorable password to secure the recovery sh…" at bounding box center [612, 322] width 532 height 62
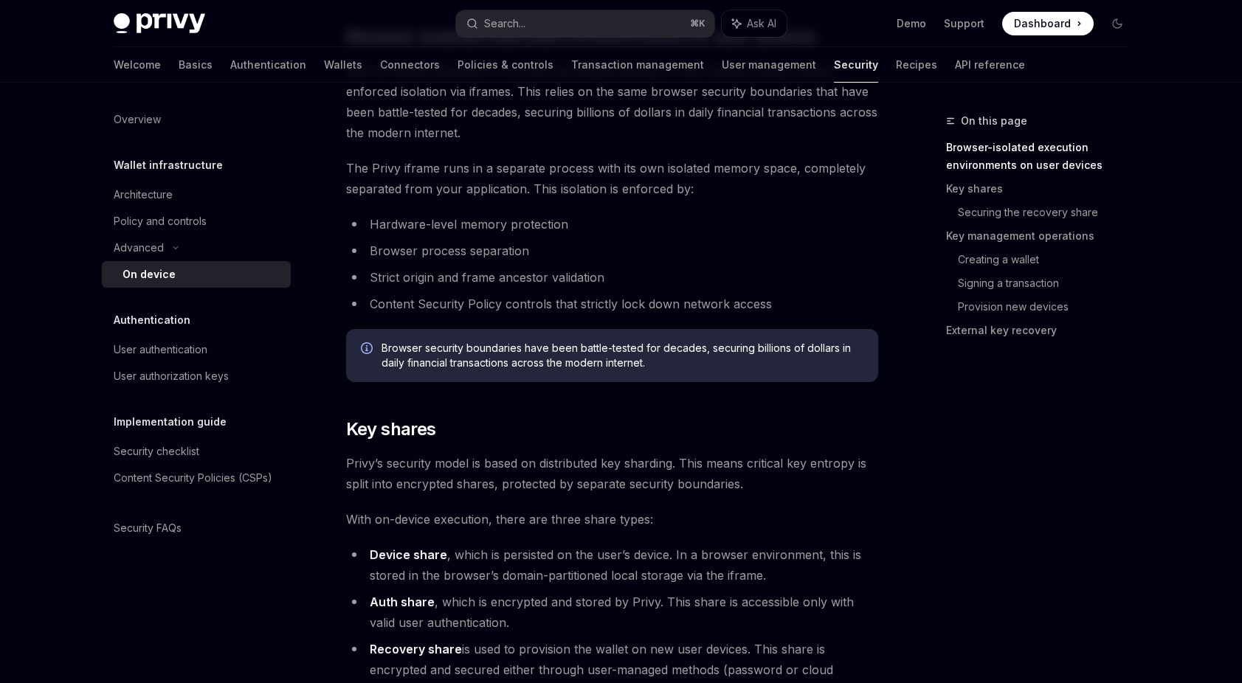
scroll to position [660, 0]
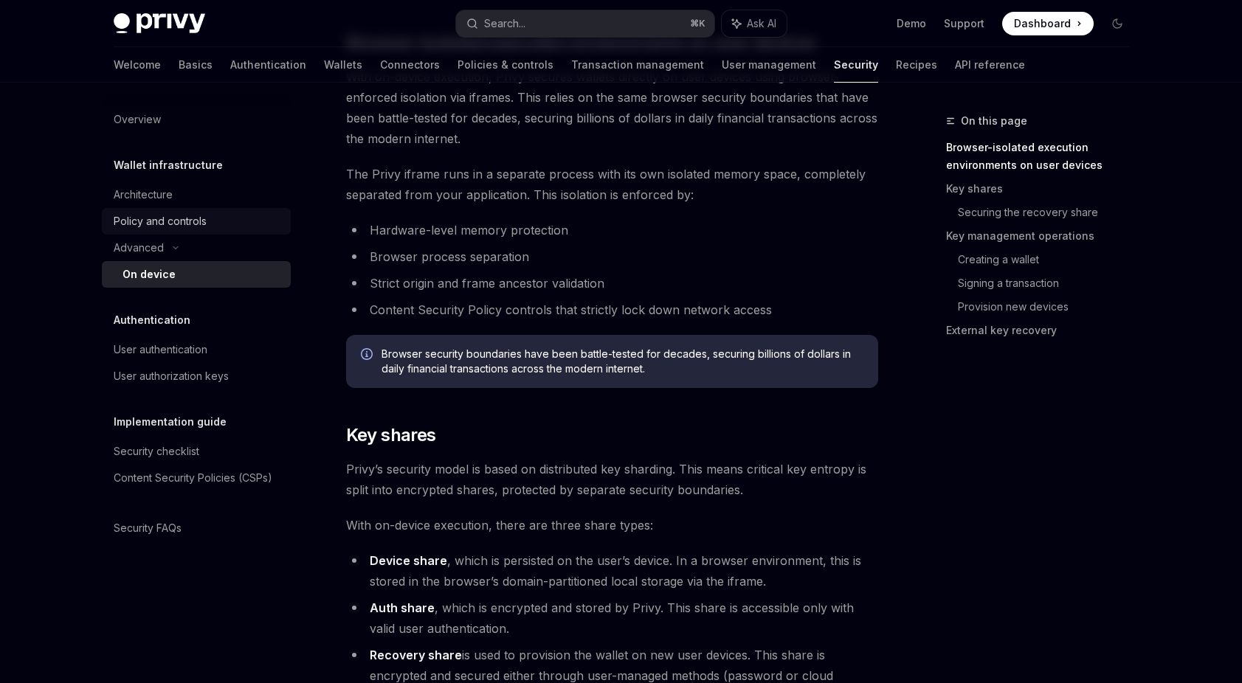
click at [207, 218] on div "Policy and controls" at bounding box center [198, 222] width 168 height 18
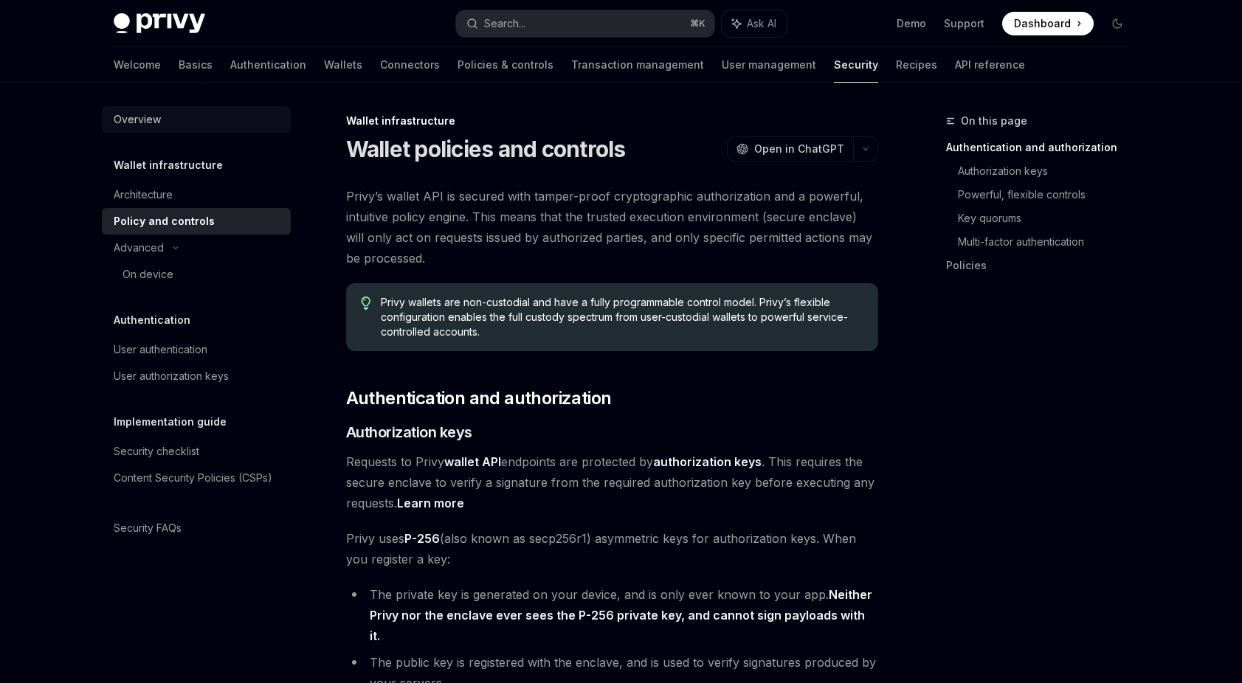
click at [171, 109] on link "Overview" at bounding box center [196, 119] width 189 height 27
type textarea "*"
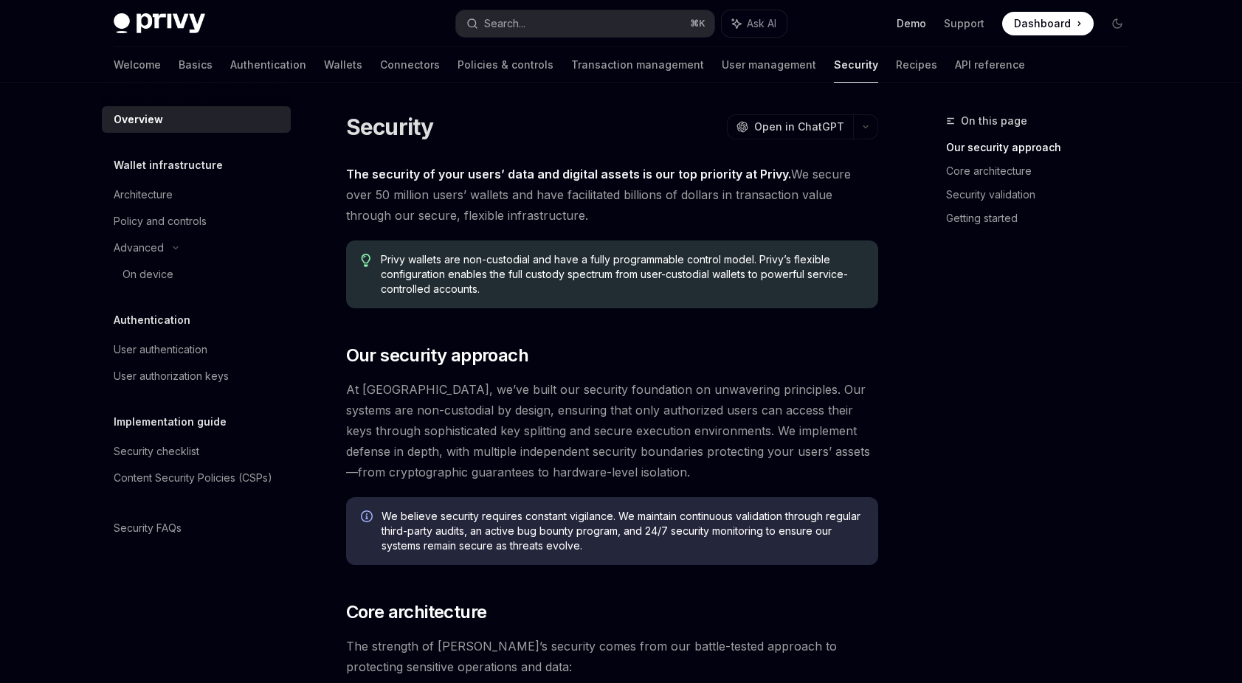
click at [916, 27] on link "Demo" at bounding box center [912, 23] width 30 height 15
click at [494, 27] on div "Search..." at bounding box center [504, 24] width 41 height 18
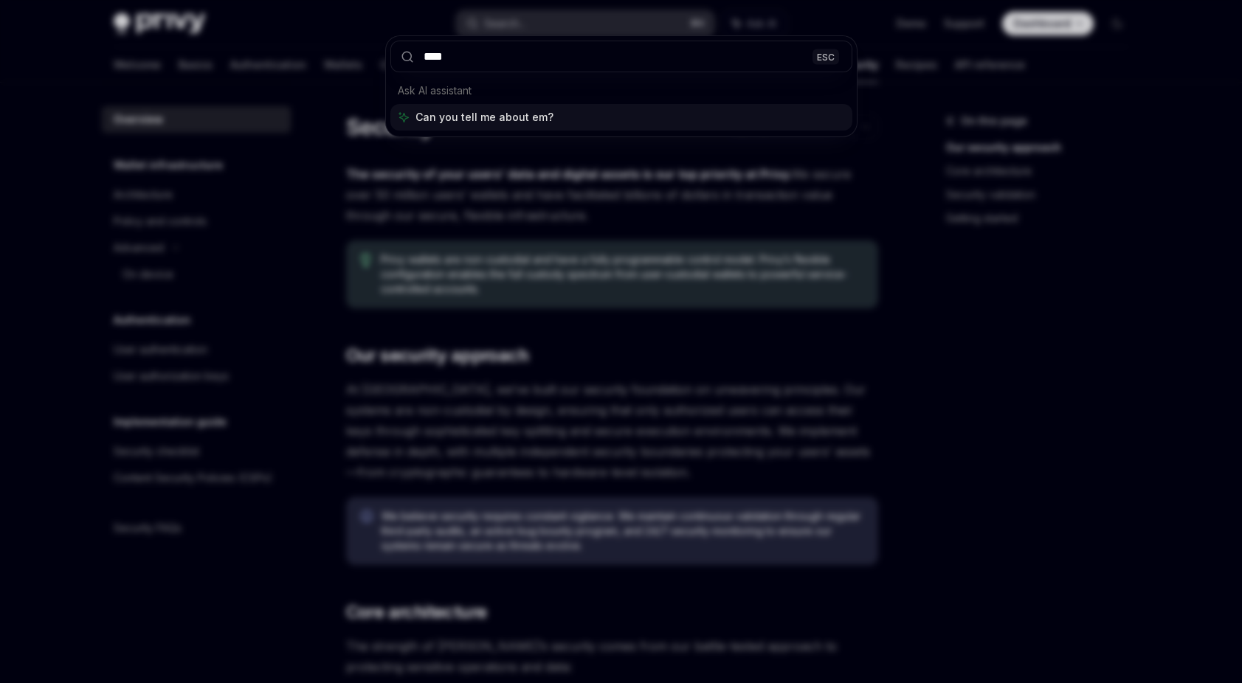
type input "*****"
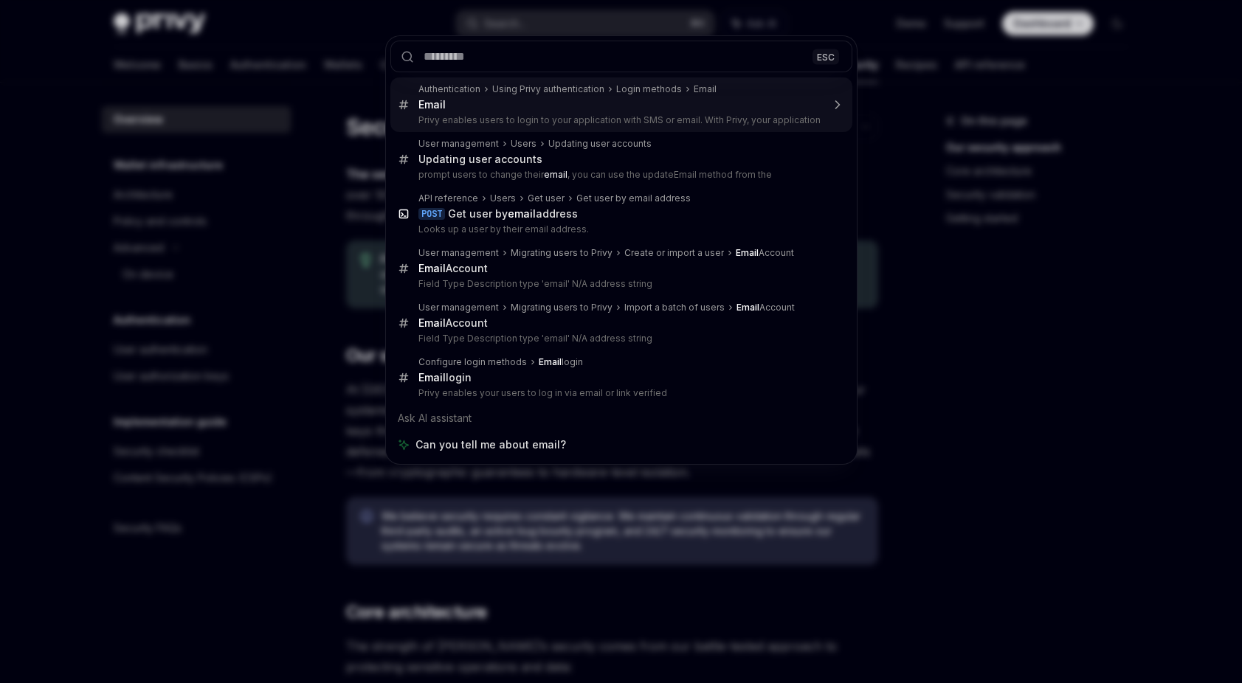
type textarea "*"
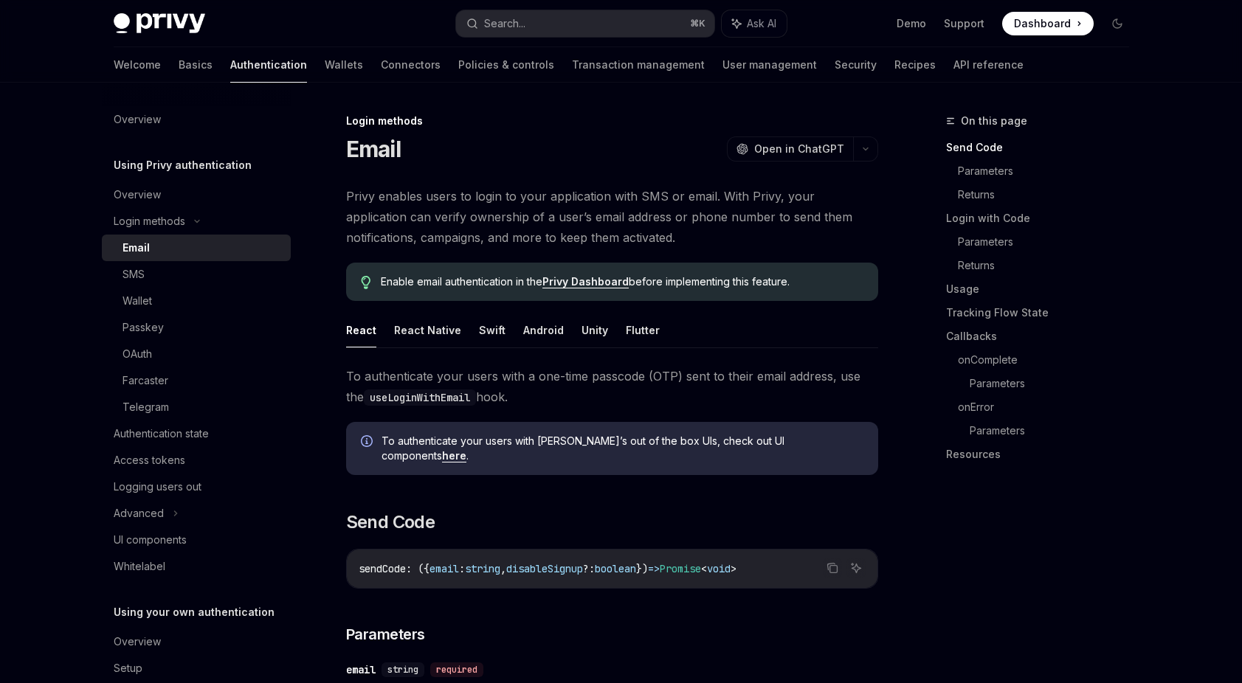
click at [625, 216] on span "Privy enables users to login to your application with SMS or email. With Privy,…" at bounding box center [612, 217] width 532 height 62
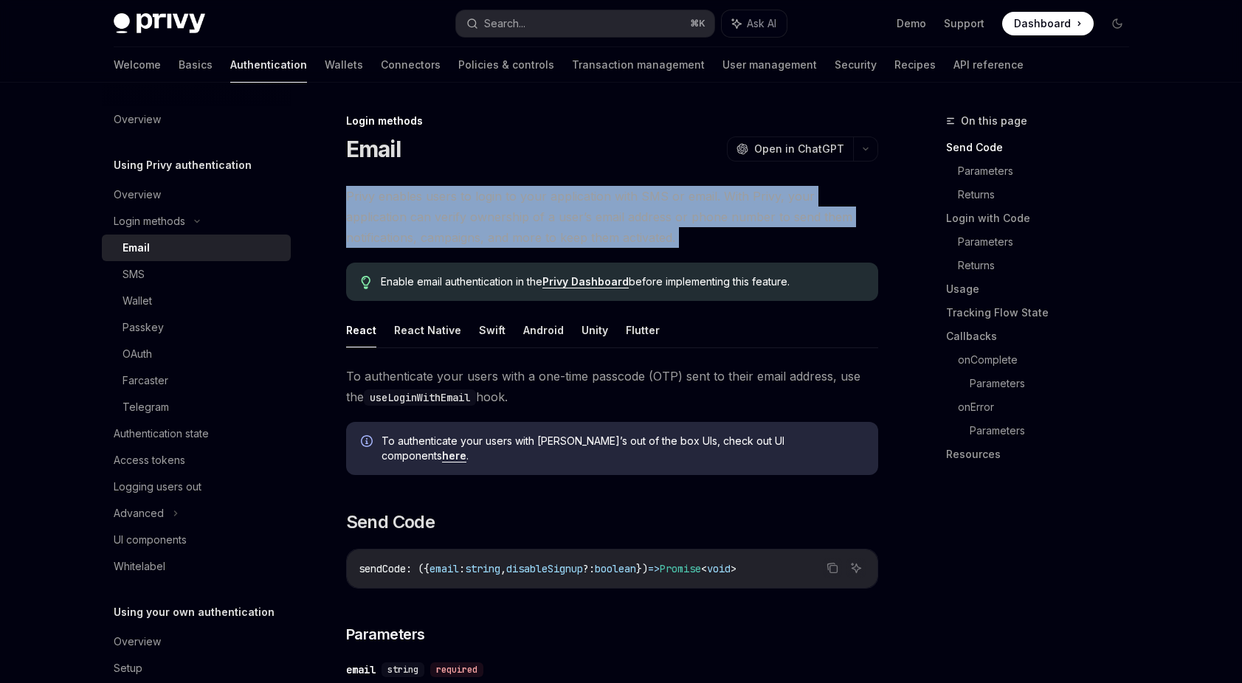
click at [625, 216] on span "Privy enables users to login to your application with SMS or email. With Privy,…" at bounding box center [612, 217] width 532 height 62
click at [658, 224] on span "Privy enables users to login to your application with SMS or email. With Privy,…" at bounding box center [612, 217] width 532 height 62
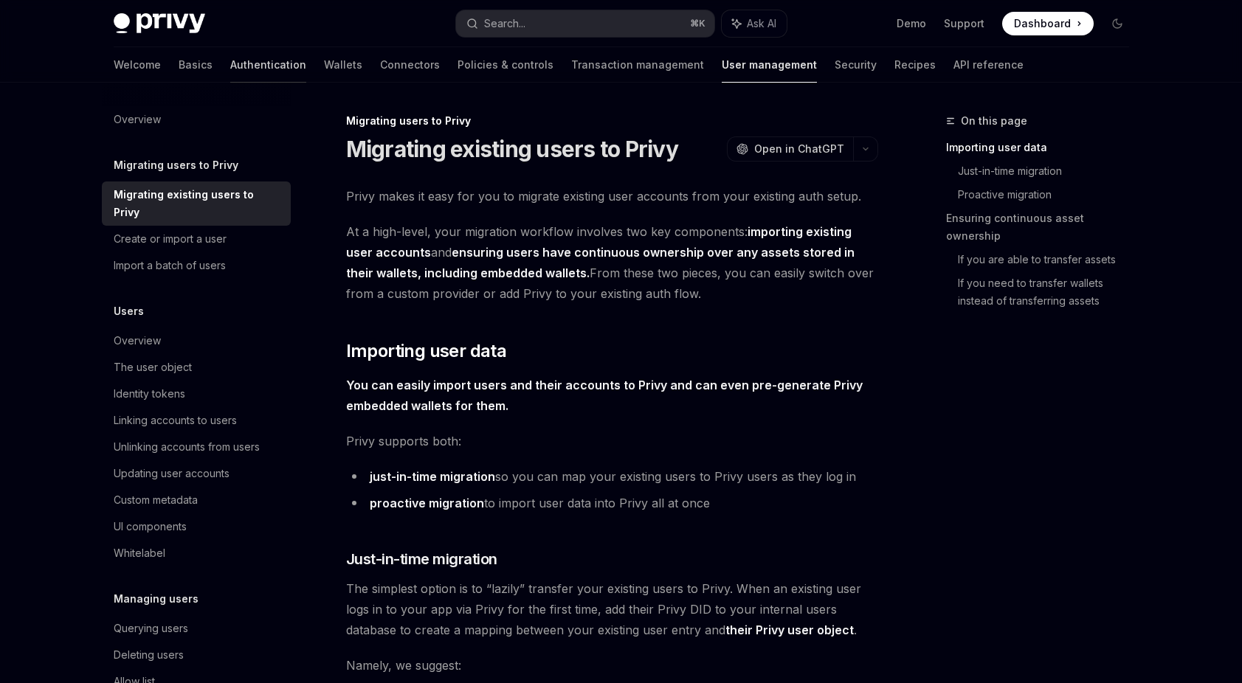
click at [230, 69] on link "Authentication" at bounding box center [268, 64] width 76 height 35
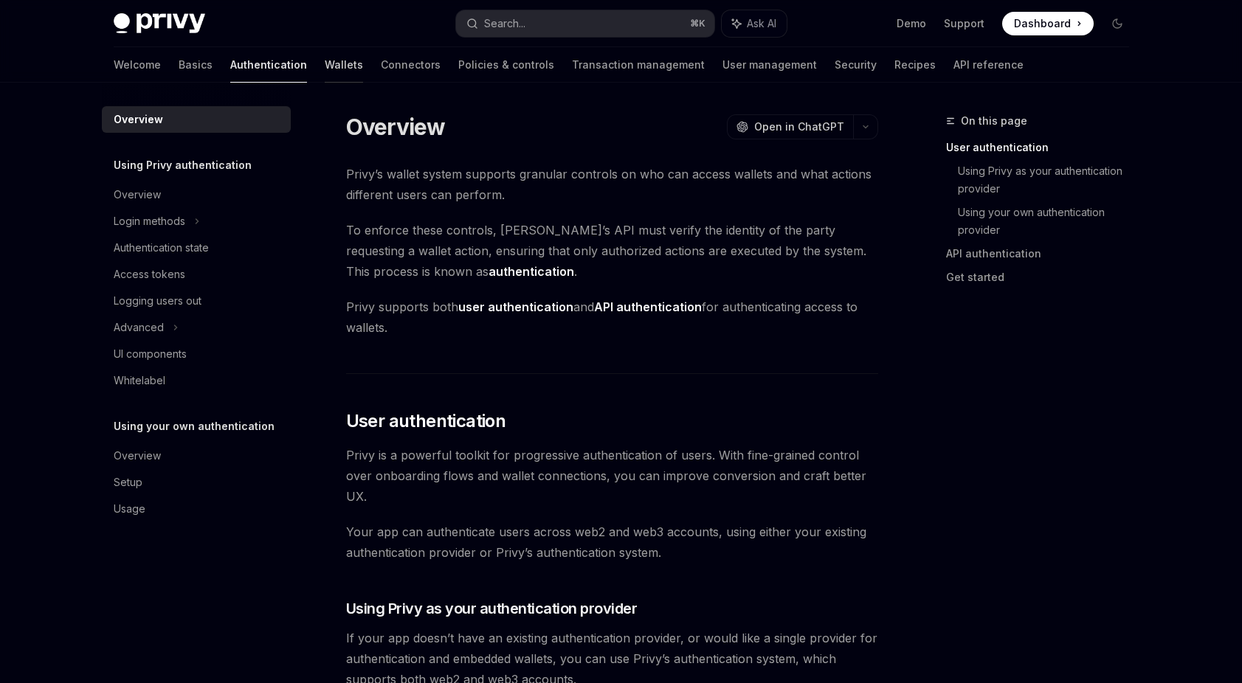
click at [325, 52] on link "Wallets" at bounding box center [344, 64] width 38 height 35
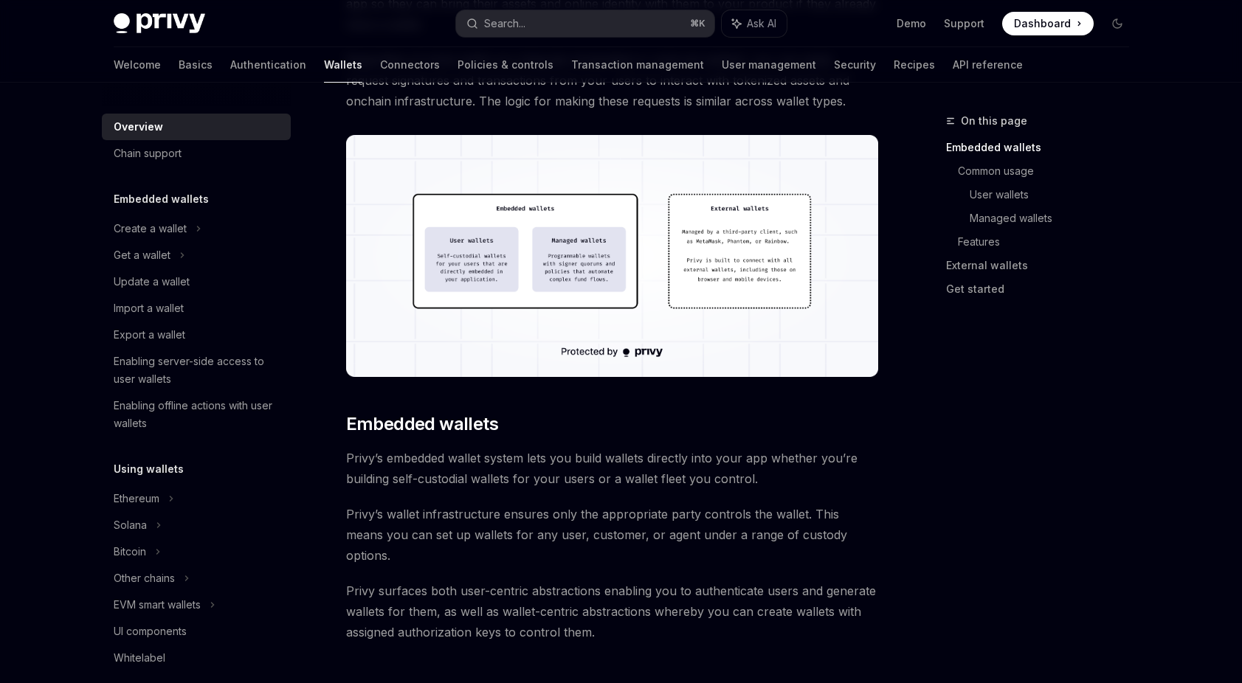
scroll to position [604, 0]
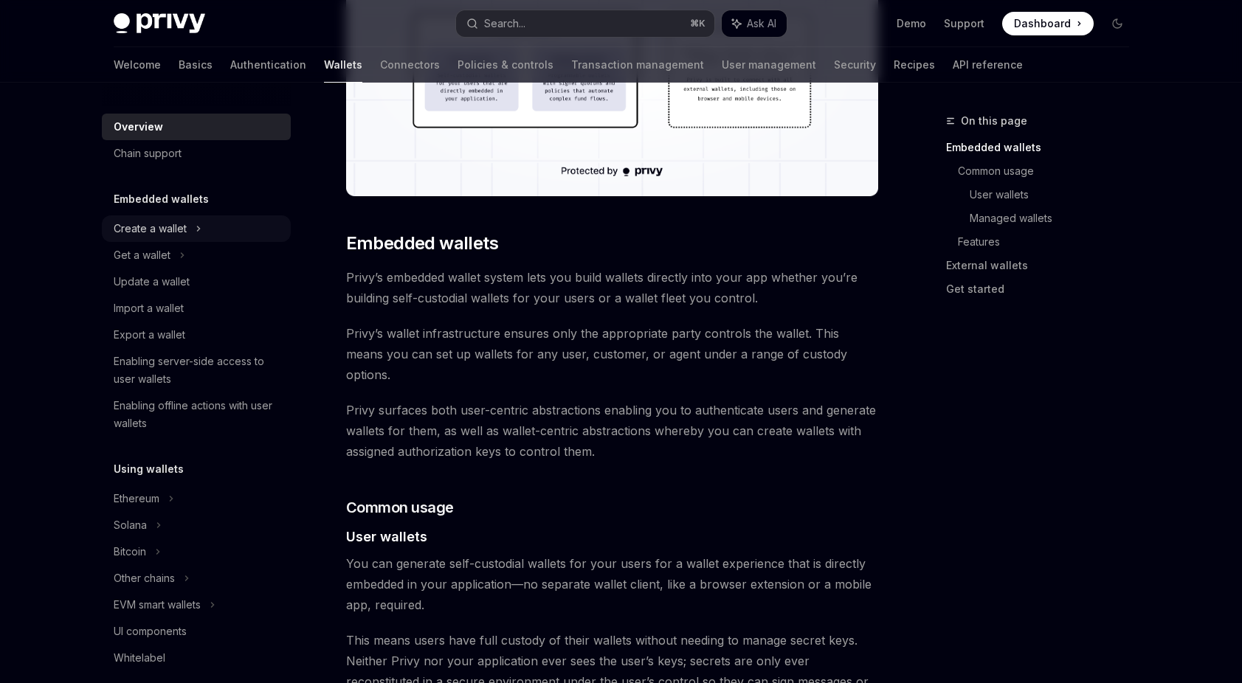
click at [180, 222] on div "Create a wallet" at bounding box center [150, 229] width 73 height 18
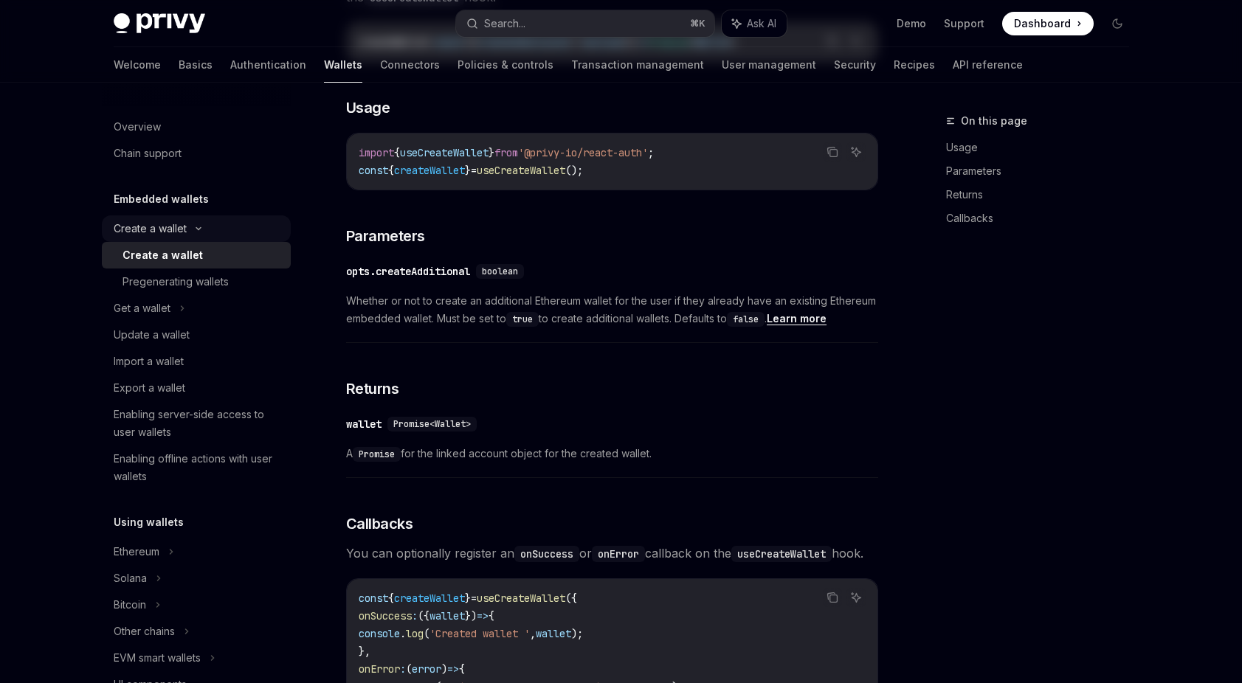
type textarea "*"
